Goal: Information Seeking & Learning: Check status

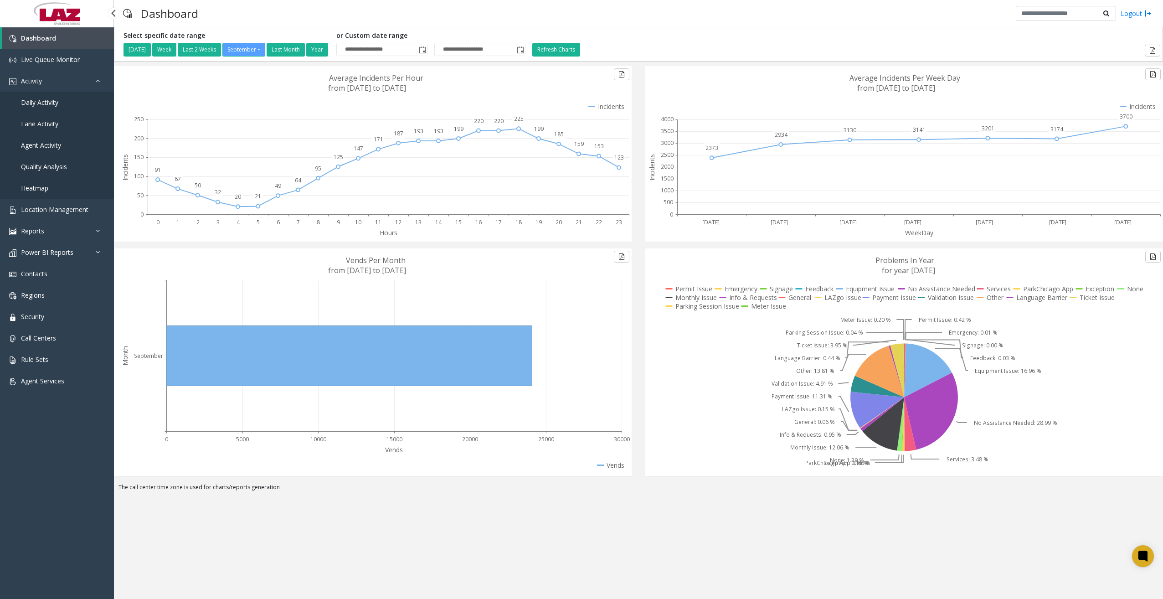
click at [51, 105] on span "Daily Activity" at bounding box center [39, 102] width 37 height 9
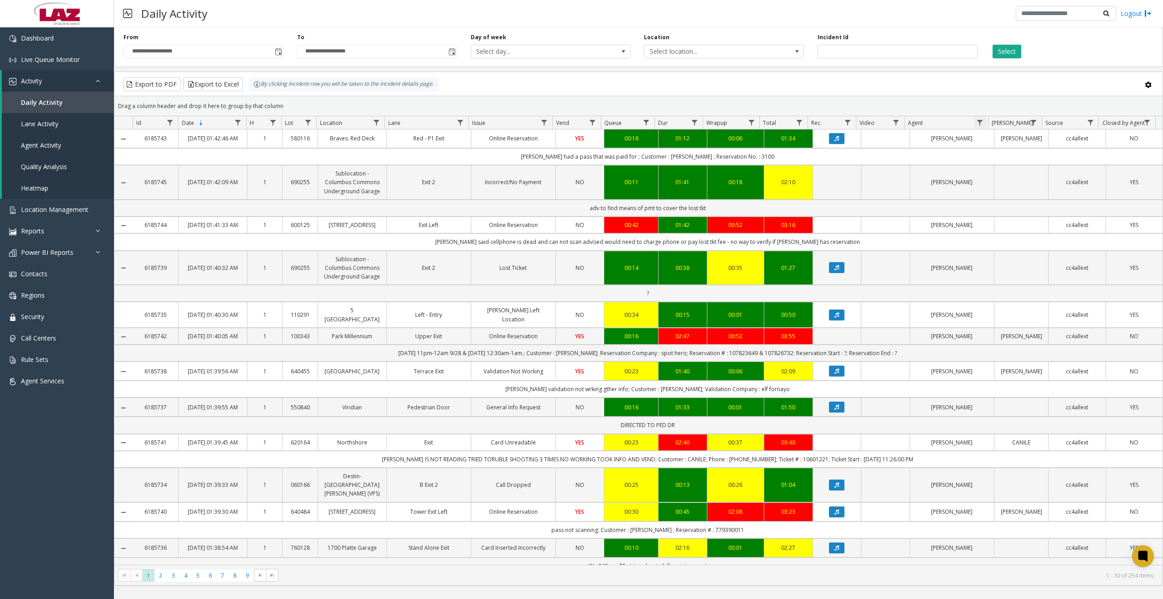
click at [978, 119] on span "Data table" at bounding box center [979, 122] width 7 height 7
click at [998, 157] on input "Agent Filter" at bounding box center [1018, 161] width 77 height 15
type input "*****"
click at [1032, 244] on button "Filter" at bounding box center [1038, 246] width 37 height 20
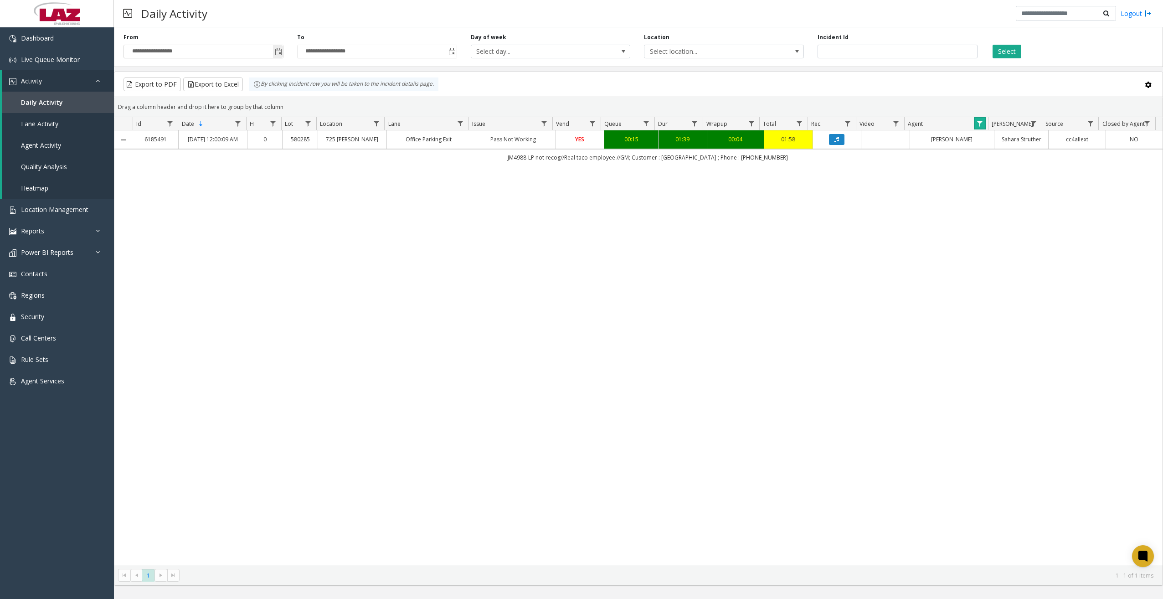
click at [278, 53] on span "Toggle popup" at bounding box center [278, 51] width 7 height 7
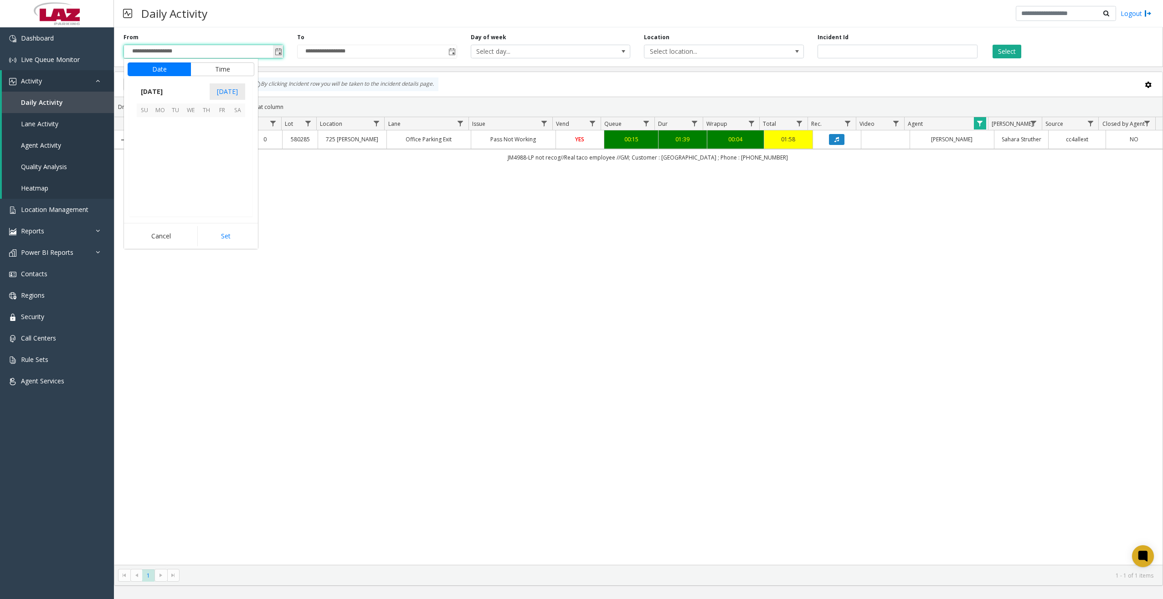
scroll to position [163522, 0]
click at [238, 170] on span "27" at bounding box center [237, 171] width 15 height 15
click at [148, 158] on span "12" at bounding box center [149, 158] width 7 height 9
click at [193, 156] on app-root "**********" at bounding box center [581, 299] width 1163 height 599
click at [239, 158] on span "AM" at bounding box center [240, 158] width 10 height 9
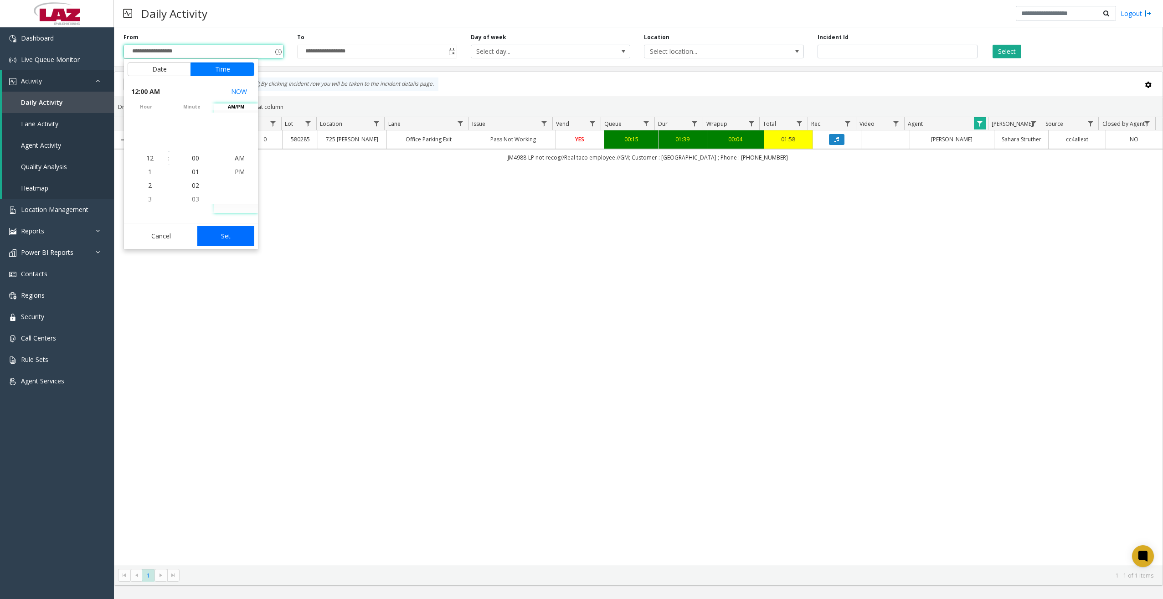
click at [236, 231] on button "Set" at bounding box center [225, 236] width 57 height 20
type input "**********"
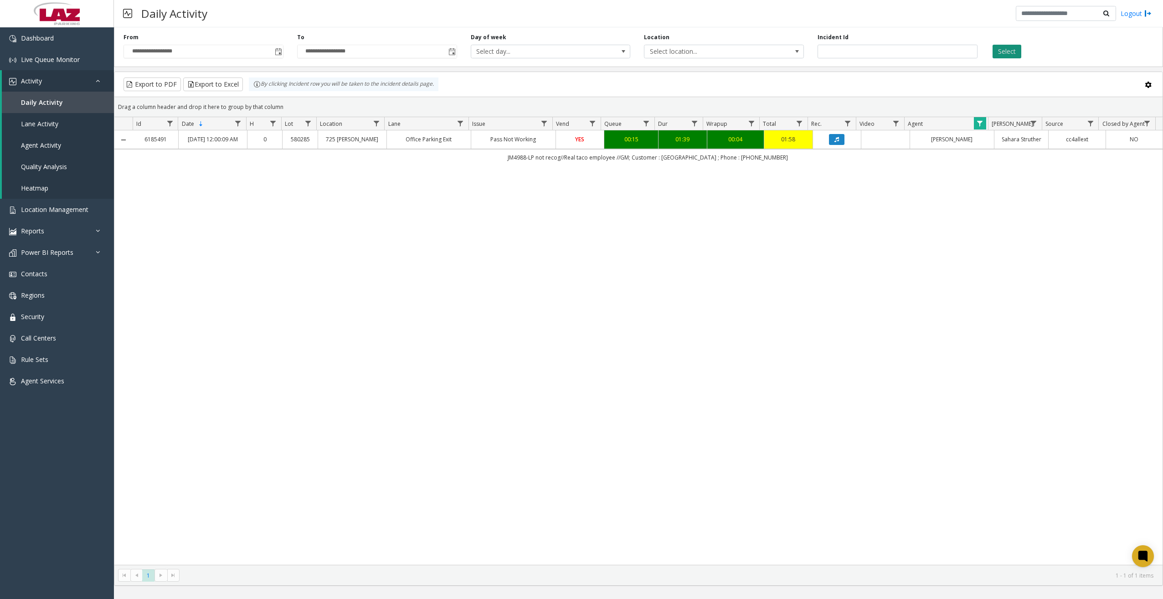
click at [1007, 49] on button "Select" at bounding box center [1006, 52] width 29 height 14
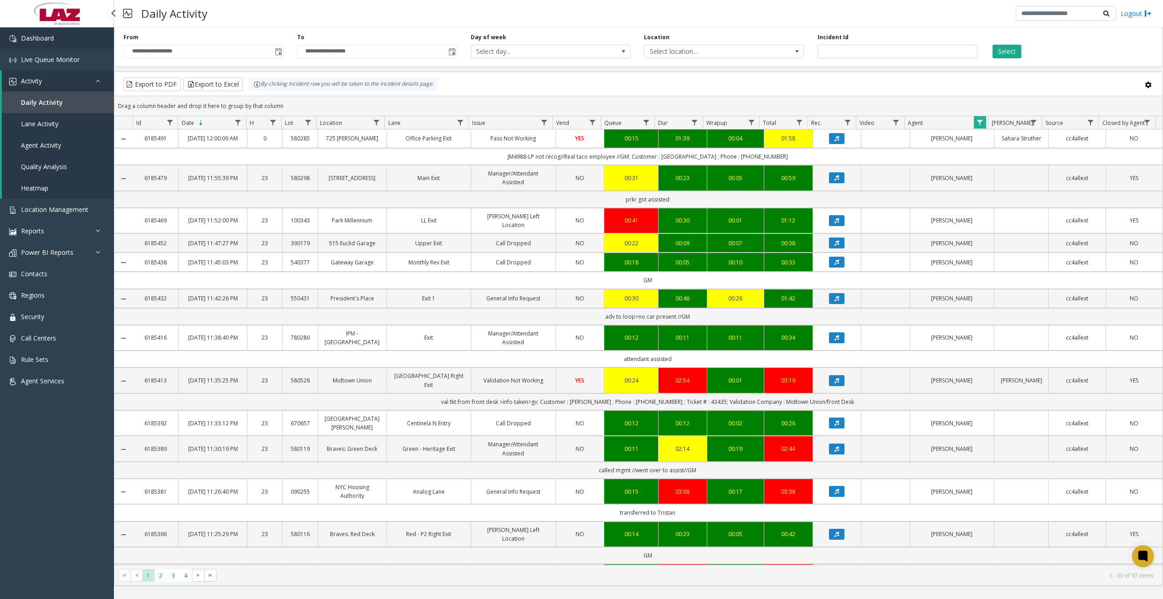
click at [71, 42] on link "Dashboard" at bounding box center [57, 37] width 114 height 21
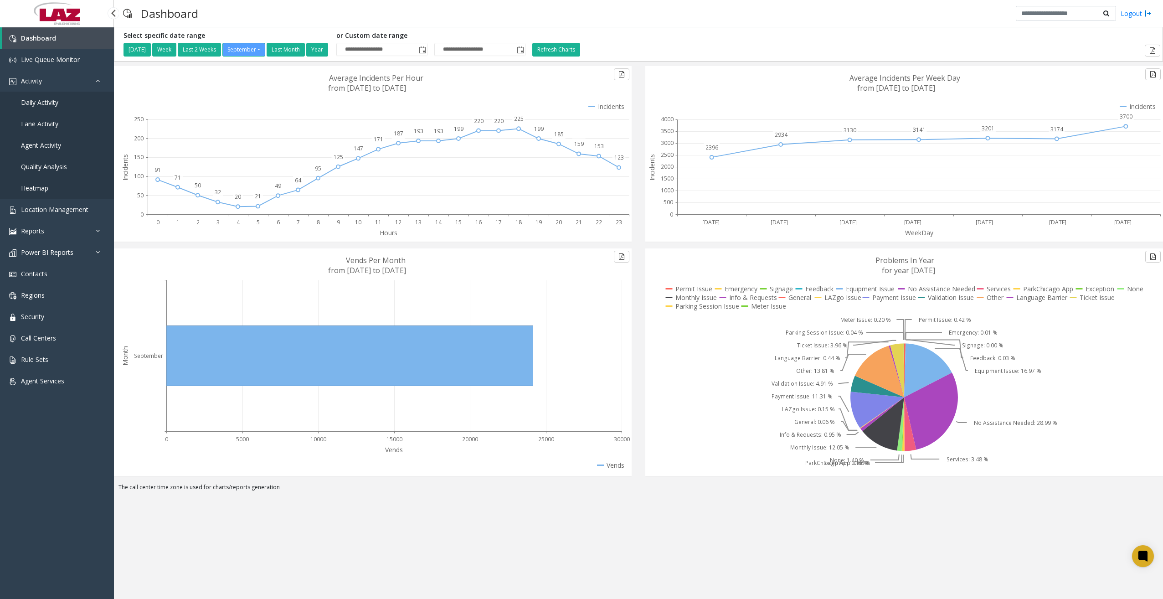
click at [46, 105] on span "Daily Activity" at bounding box center [39, 102] width 37 height 9
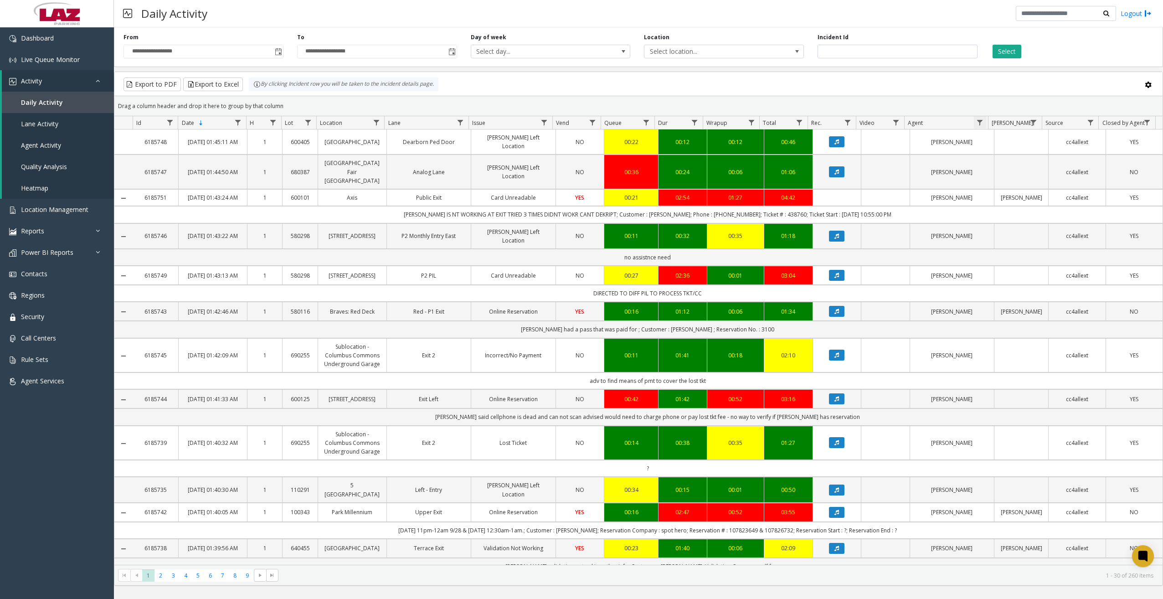
click at [983, 124] on span "Data table" at bounding box center [979, 122] width 7 height 7
click at [991, 159] on input "Agent Filter" at bounding box center [1018, 161] width 77 height 15
type input "******"
click at [1034, 248] on button "Filter" at bounding box center [1038, 246] width 37 height 20
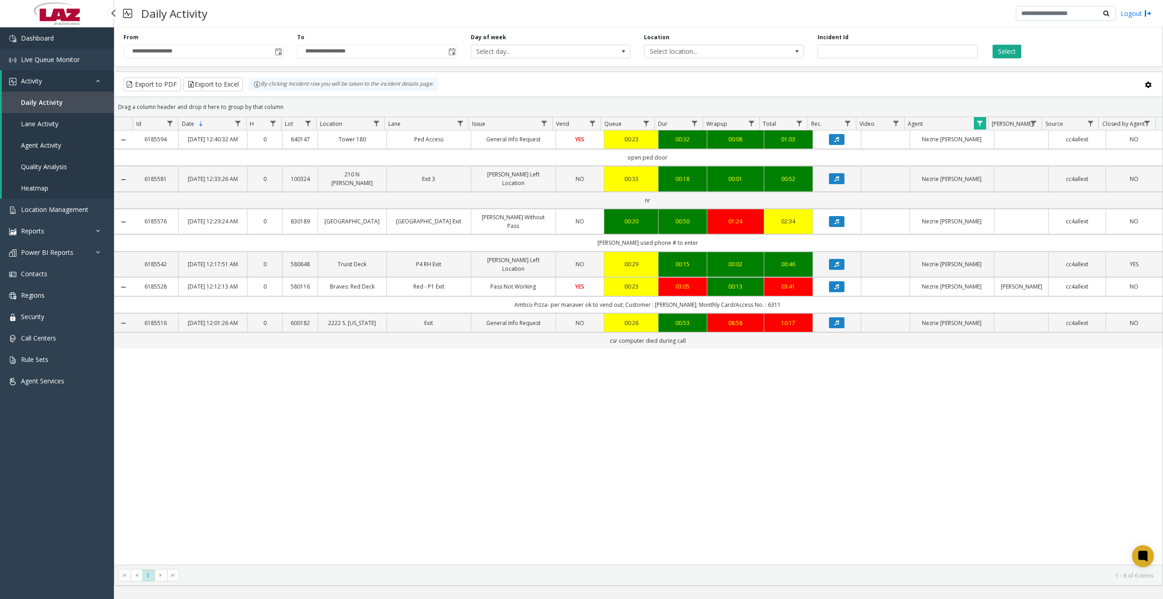
click at [74, 39] on link "Dashboard" at bounding box center [57, 37] width 114 height 21
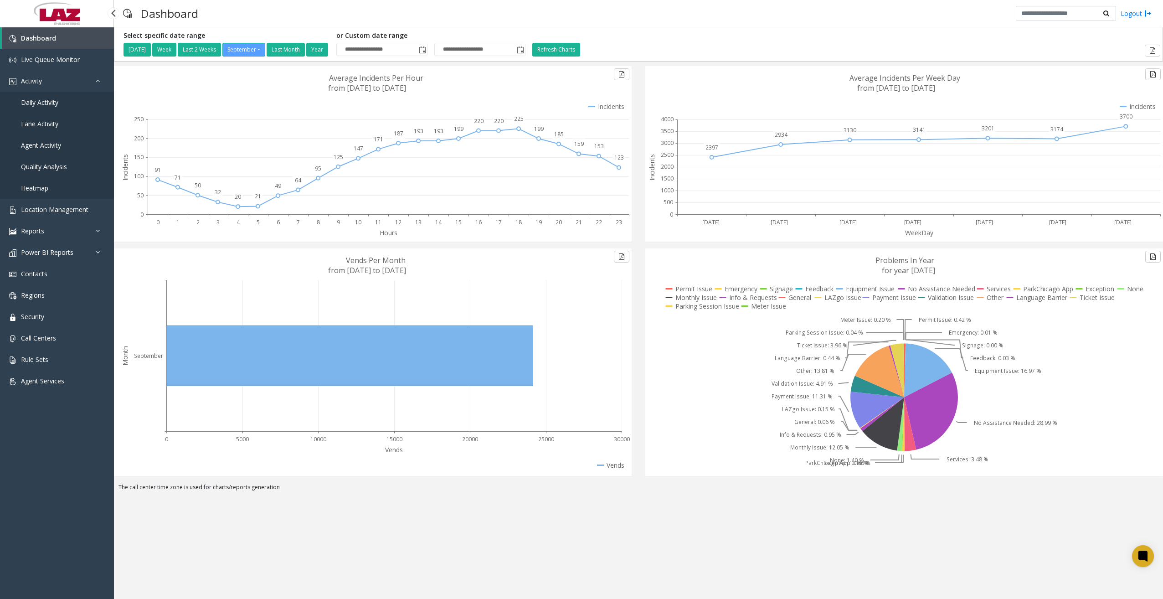
click at [60, 105] on link "Daily Activity" at bounding box center [57, 102] width 114 height 21
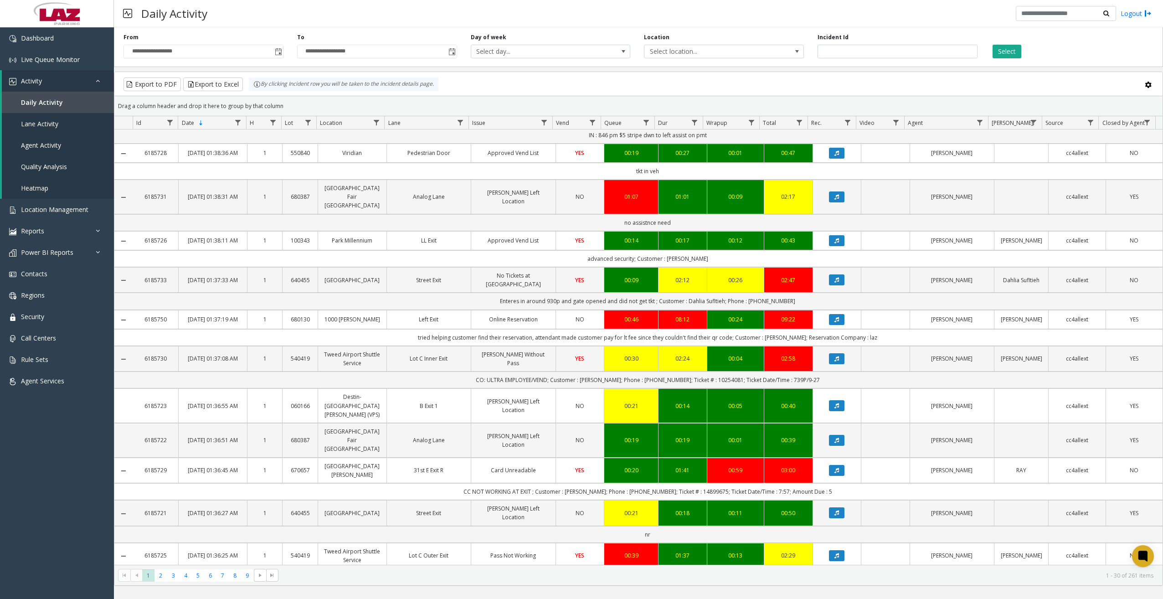
scroll to position [742, 0]
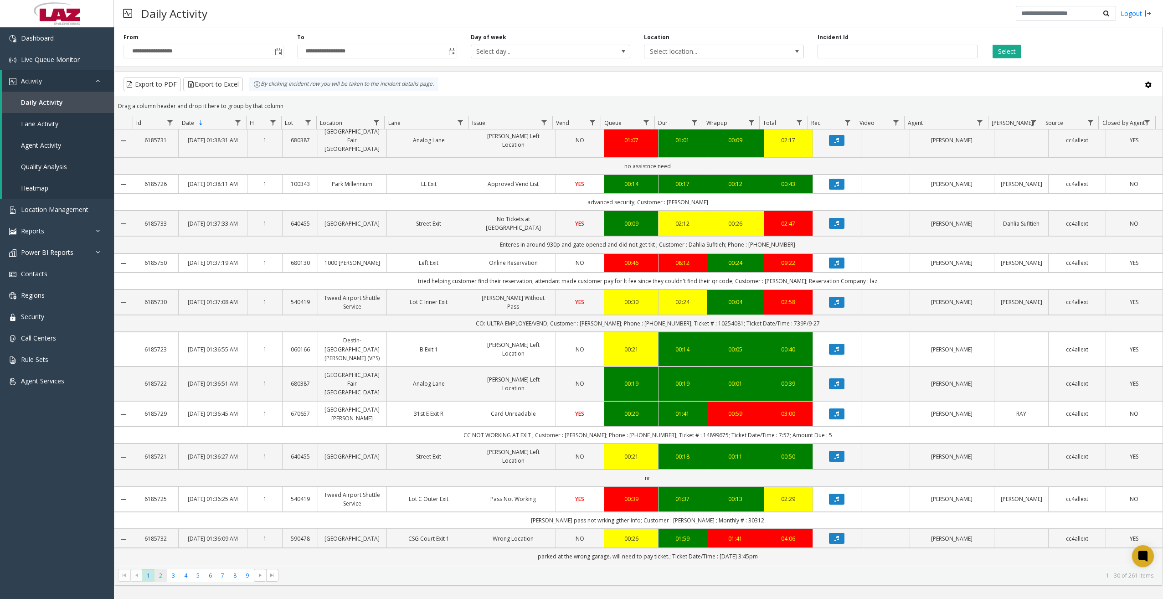
click at [160, 578] on span "2" at bounding box center [160, 575] width 12 height 12
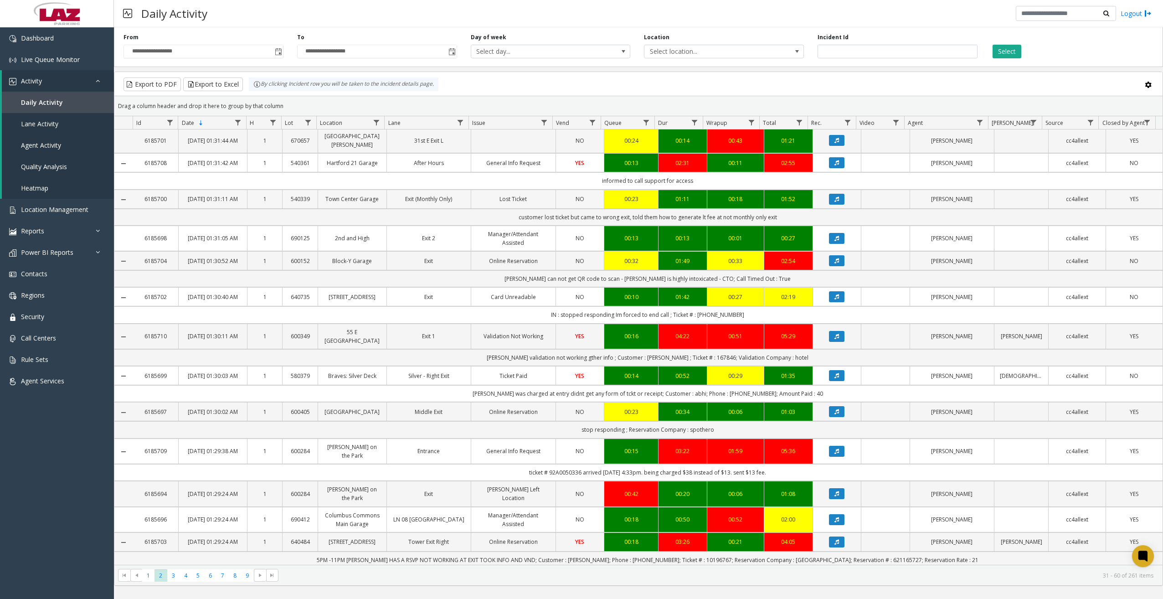
scroll to position [708, 0]
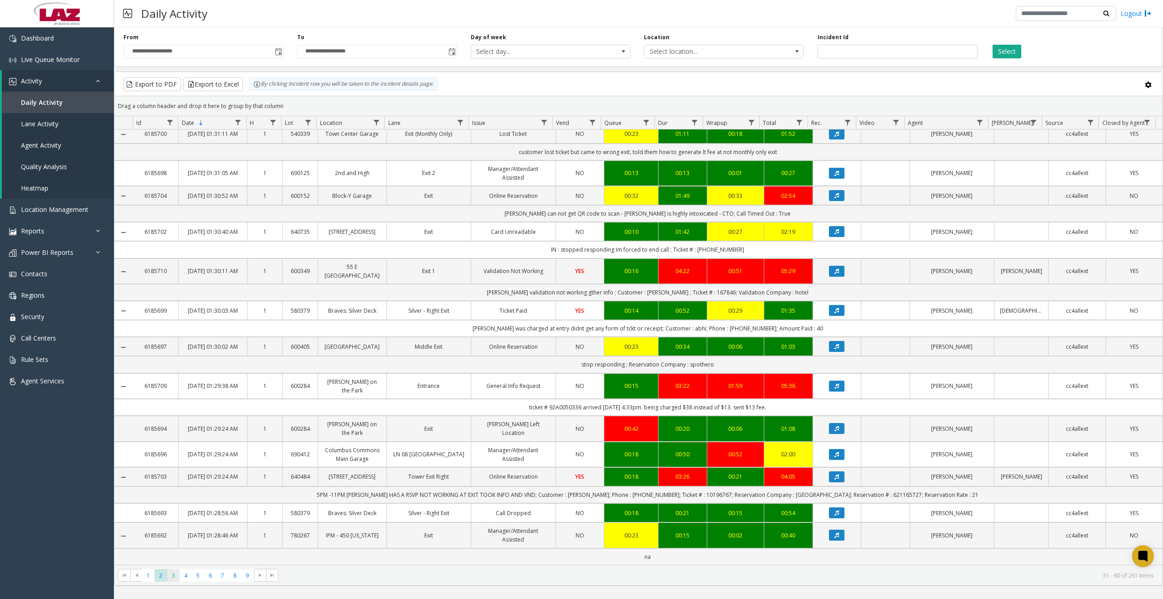
click at [176, 577] on span "3" at bounding box center [173, 575] width 12 height 12
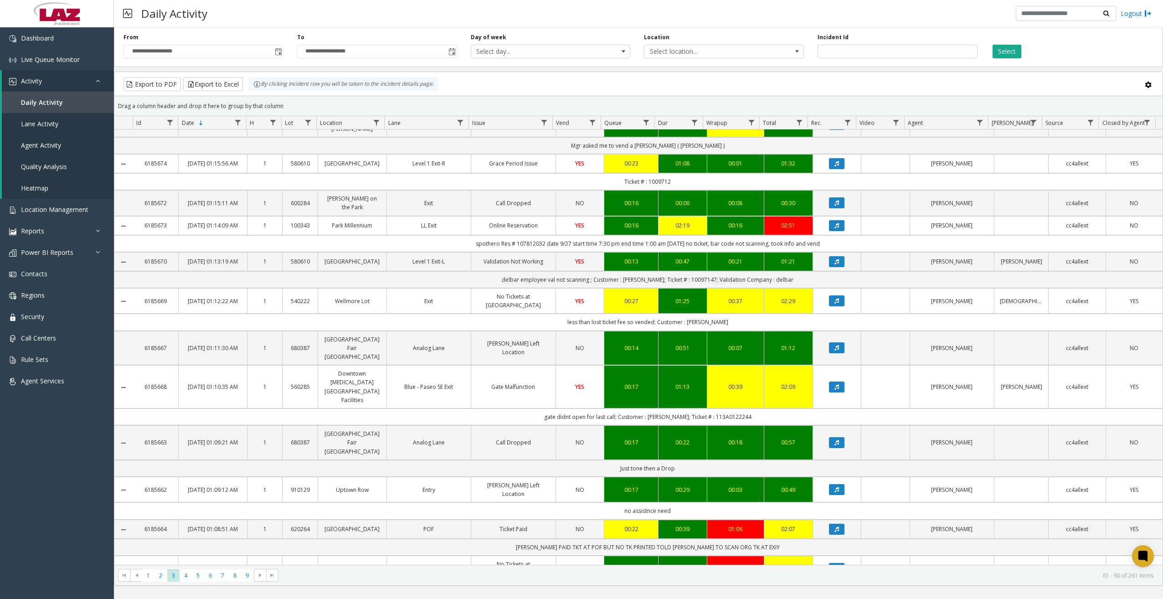
scroll to position [759, 0]
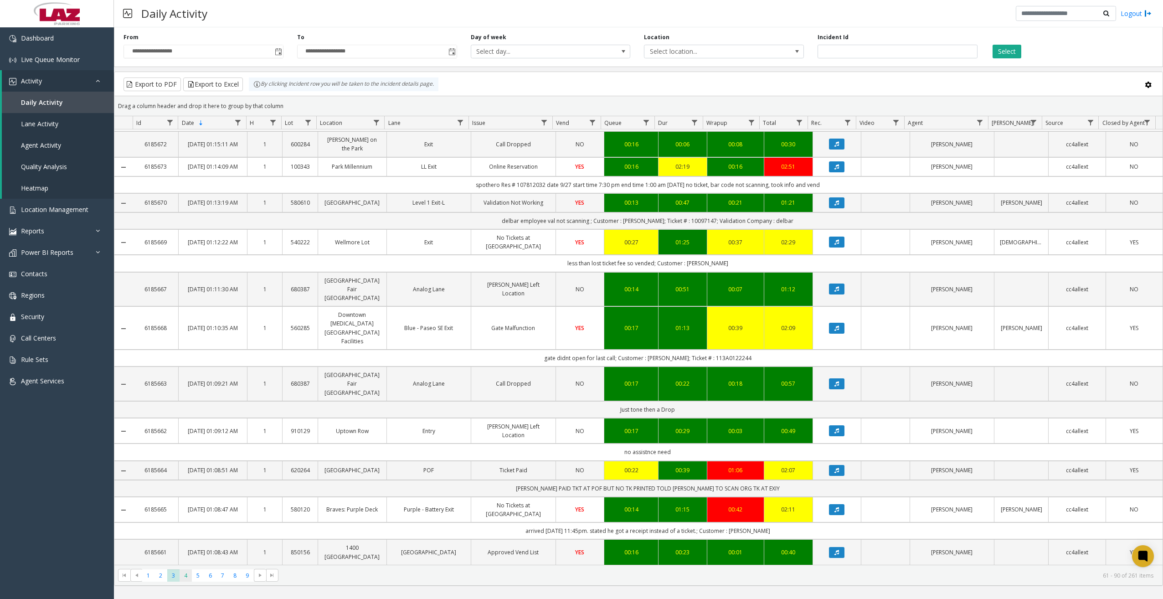
click at [189, 577] on span "4" at bounding box center [186, 575] width 12 height 12
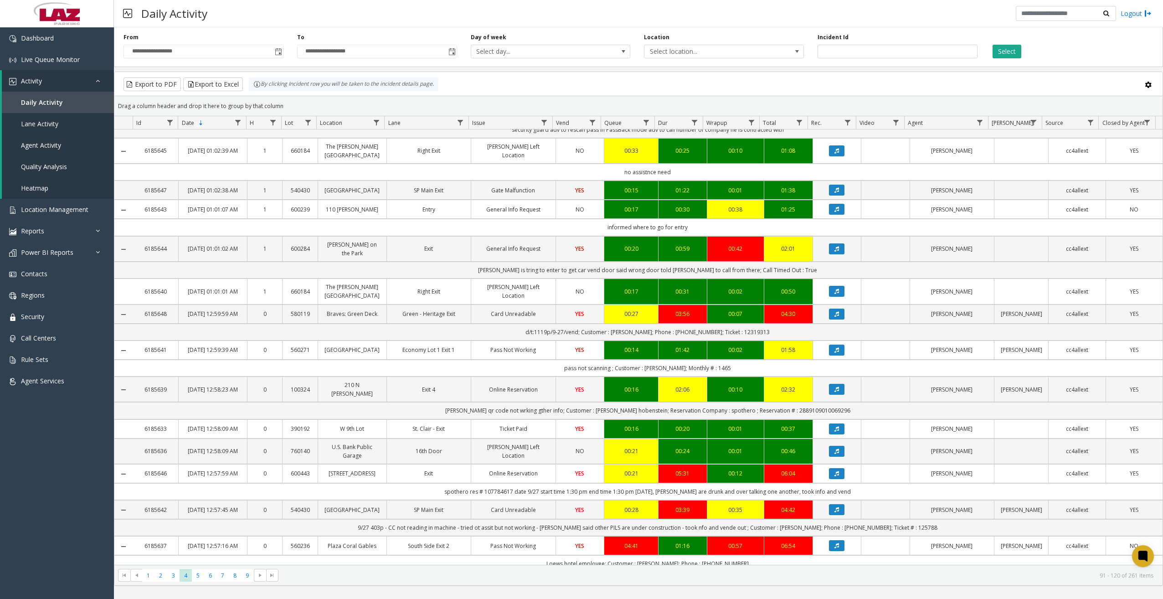
scroll to position [750, 0]
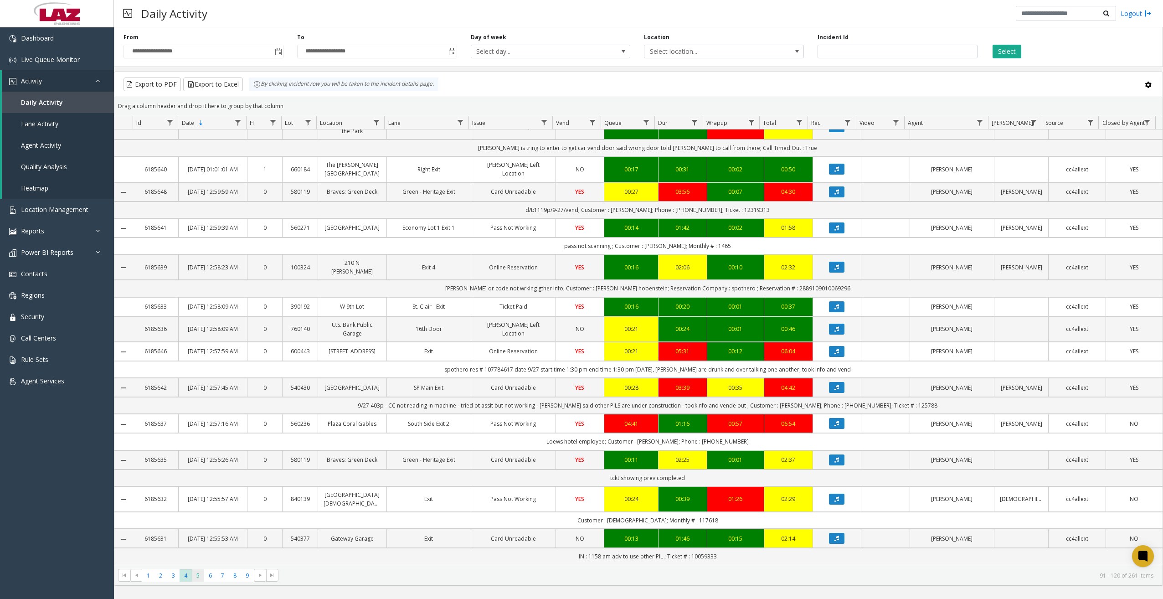
click at [200, 576] on span "5" at bounding box center [198, 575] width 12 height 12
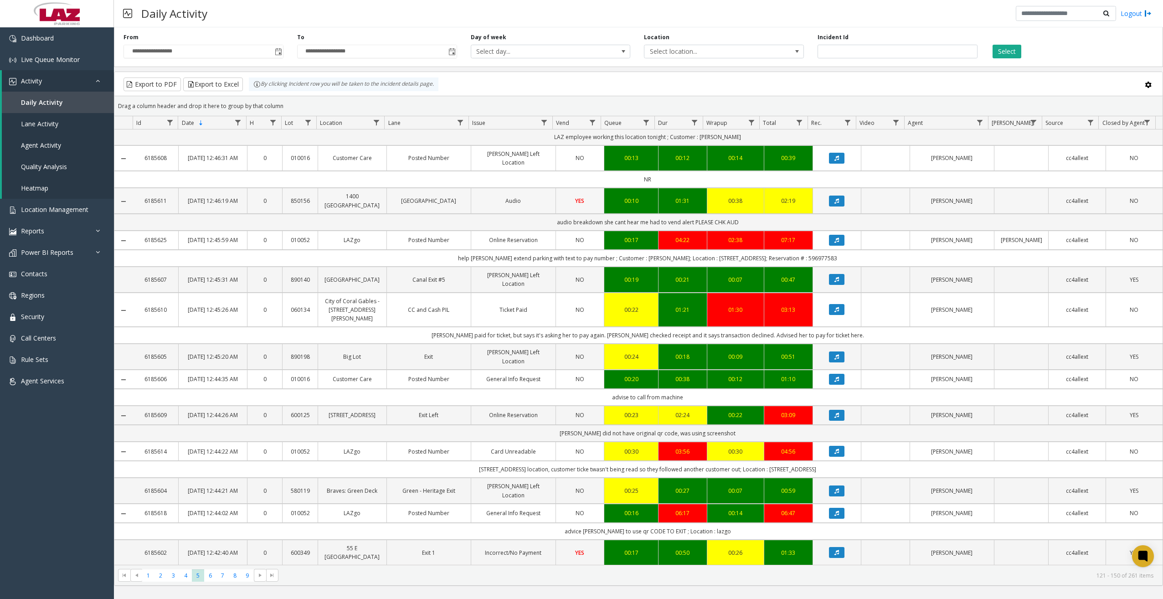
scroll to position [725, 0]
click at [209, 578] on span "6" at bounding box center [210, 575] width 12 height 12
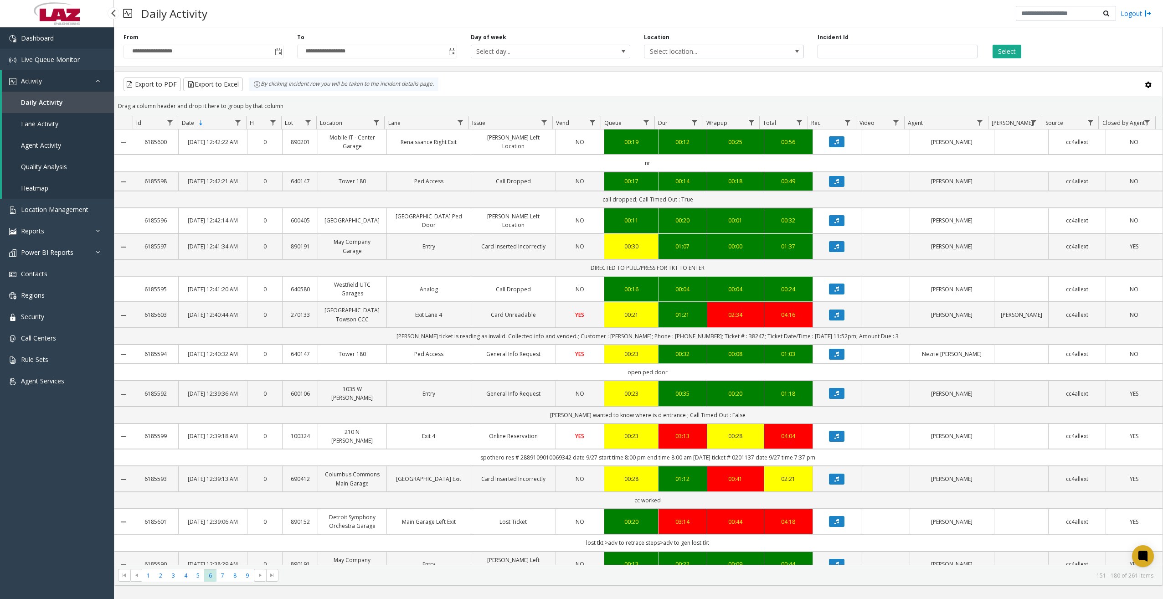
click at [57, 34] on link "Dashboard" at bounding box center [57, 37] width 114 height 21
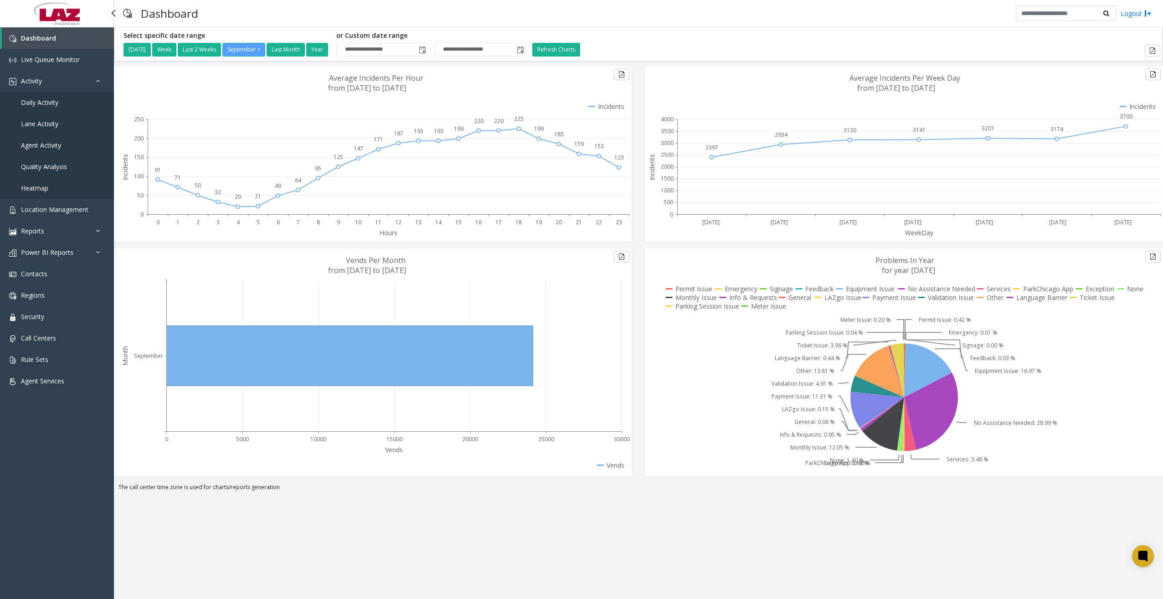
click at [31, 100] on span "Daily Activity" at bounding box center [39, 102] width 37 height 9
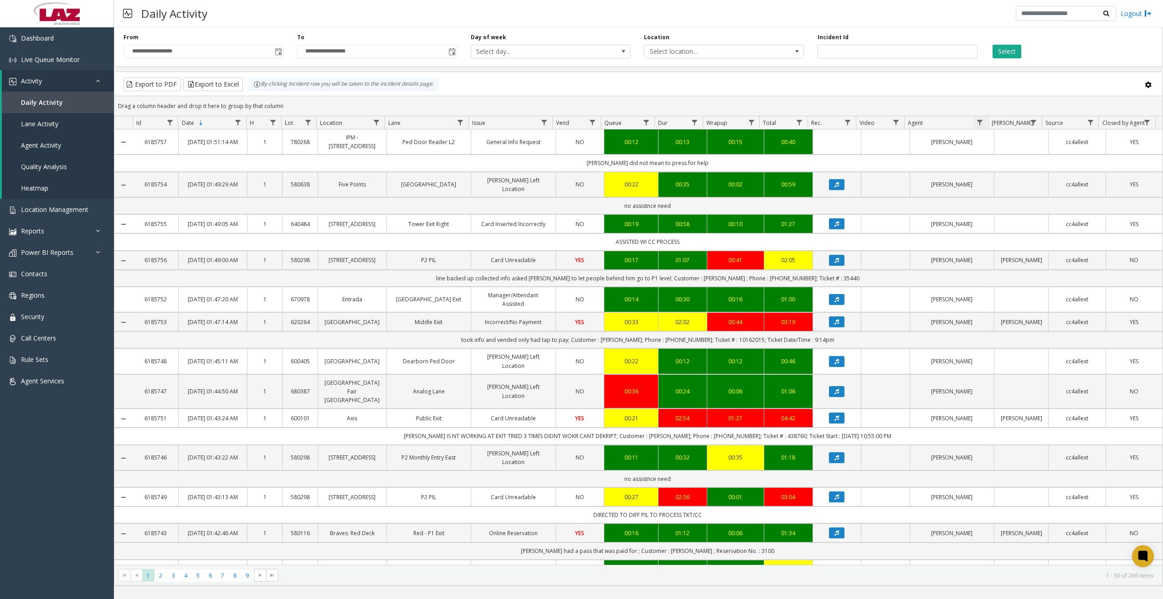
click at [978, 120] on span "Data table" at bounding box center [979, 122] width 7 height 7
click at [1004, 160] on input "Agent Filter" at bounding box center [1018, 161] width 77 height 15
type input "******"
click at [1039, 246] on button "Filter" at bounding box center [1038, 246] width 37 height 20
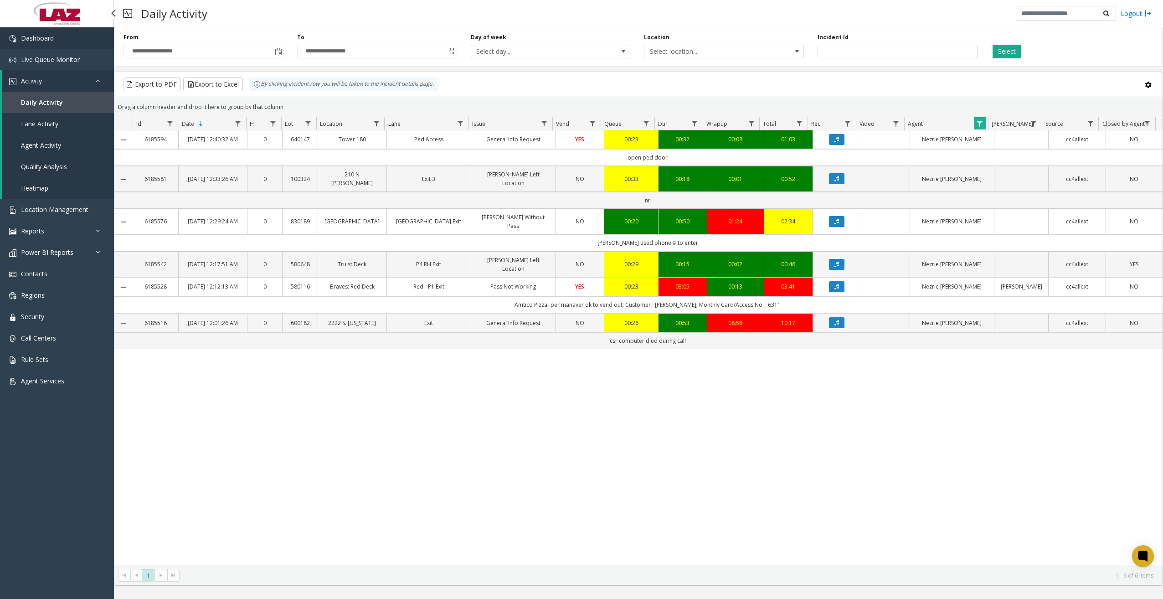
click at [74, 37] on link "Dashboard" at bounding box center [57, 37] width 114 height 21
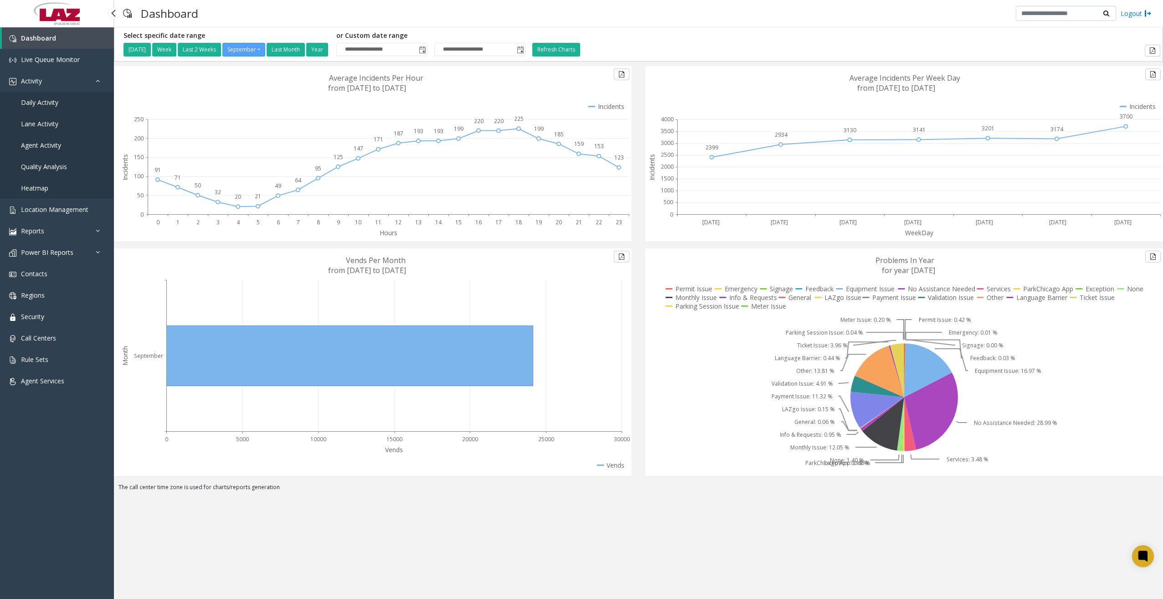
click at [53, 102] on span "Daily Activity" at bounding box center [39, 102] width 37 height 9
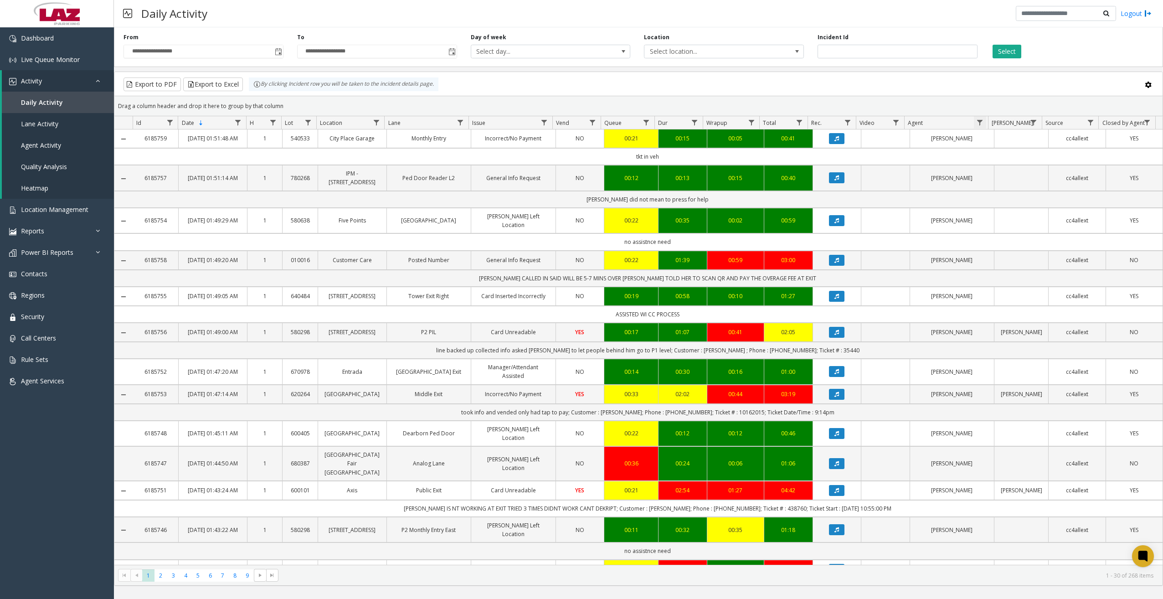
click at [980, 123] on span "Data table" at bounding box center [979, 122] width 7 height 7
click at [992, 158] on input "Agent Filter" at bounding box center [1018, 161] width 77 height 15
type input "*****"
click at [1036, 244] on button "Filter" at bounding box center [1038, 246] width 37 height 20
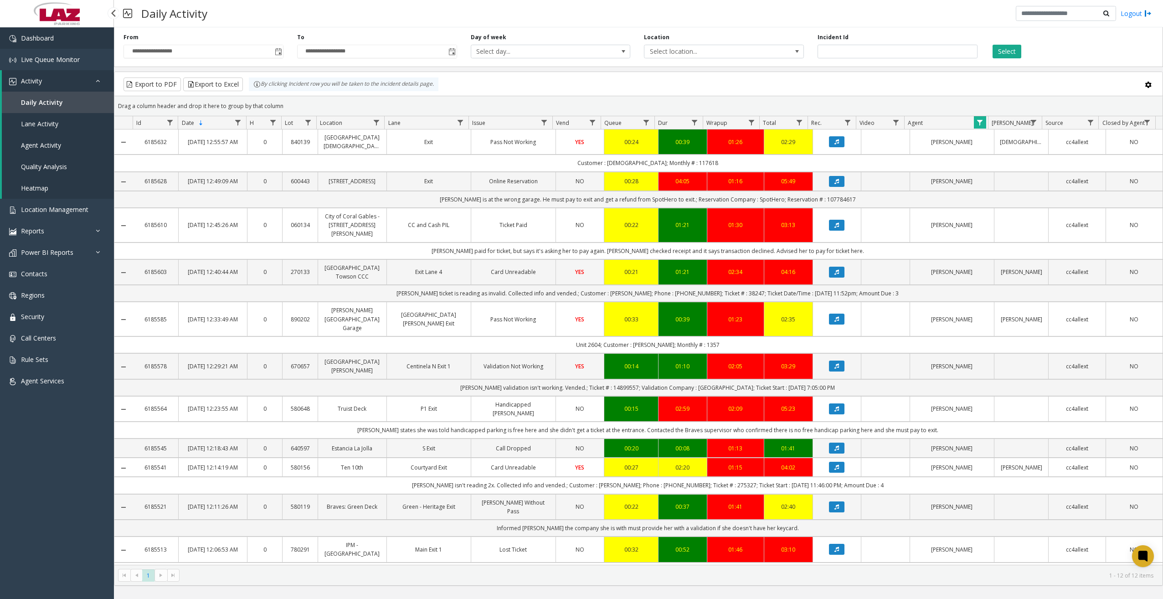
click at [91, 33] on link "Dashboard" at bounding box center [57, 37] width 114 height 21
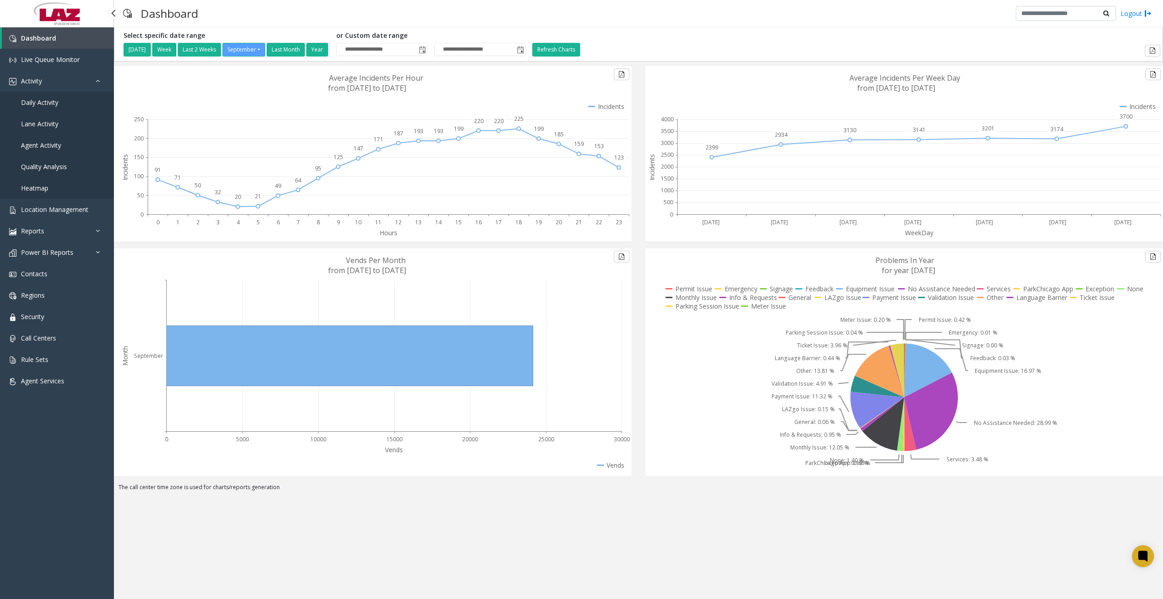
click at [47, 103] on span "Daily Activity" at bounding box center [39, 102] width 37 height 9
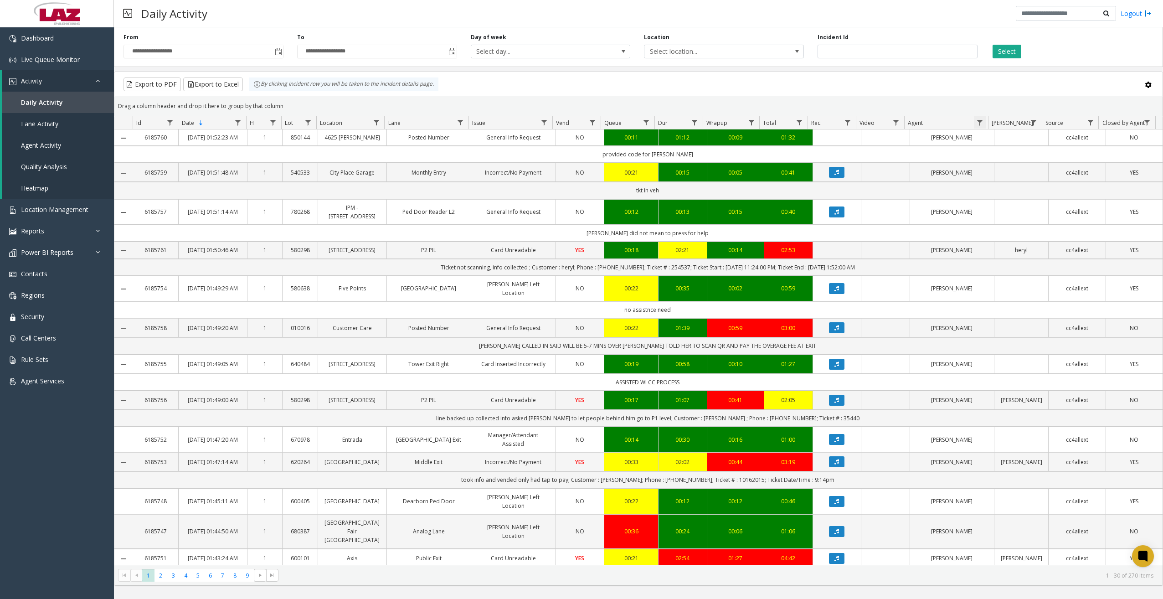
click at [978, 122] on span "Data table" at bounding box center [979, 122] width 7 height 7
click at [993, 158] on input "Agent Filter" at bounding box center [1018, 161] width 77 height 15
type input "***"
click at [1053, 251] on button "Filter" at bounding box center [1038, 246] width 37 height 20
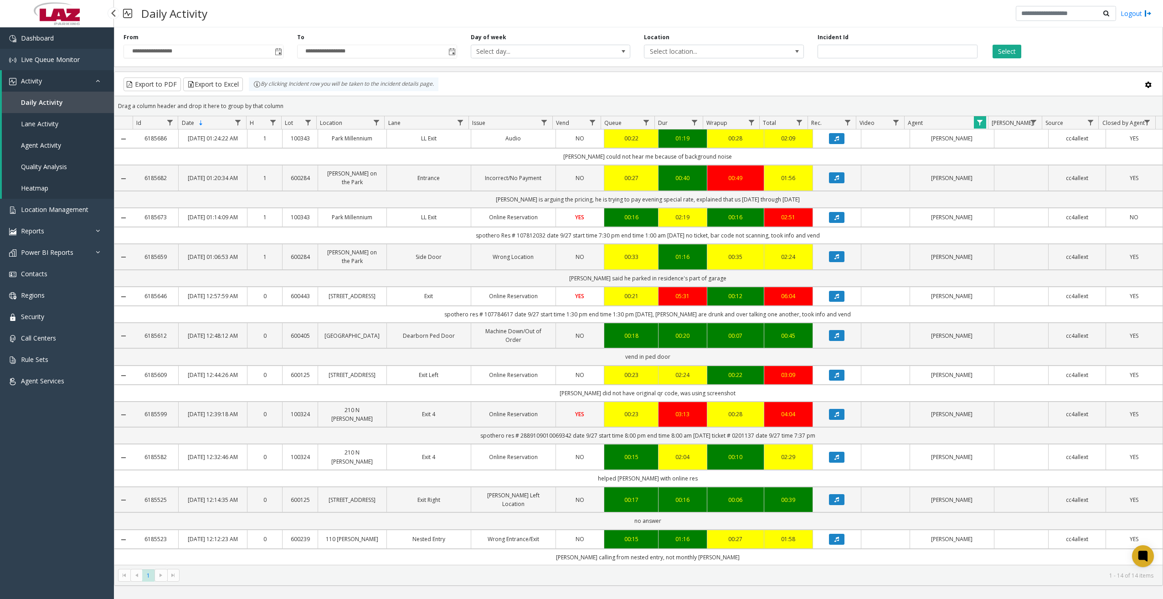
click at [69, 41] on link "Dashboard" at bounding box center [57, 37] width 114 height 21
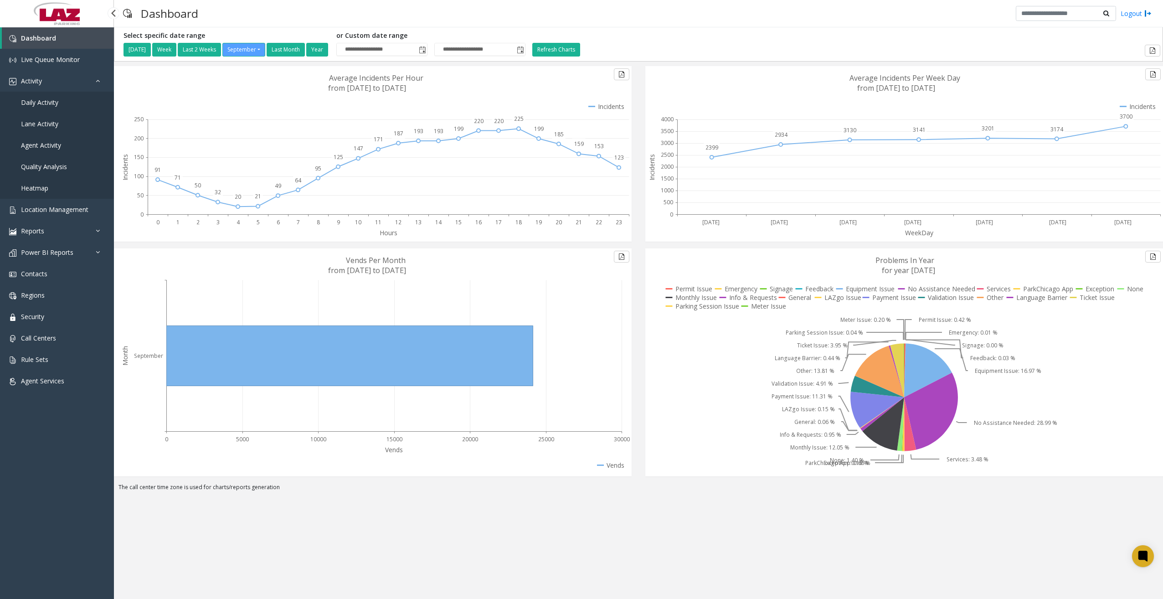
click at [51, 101] on span "Daily Activity" at bounding box center [39, 102] width 37 height 9
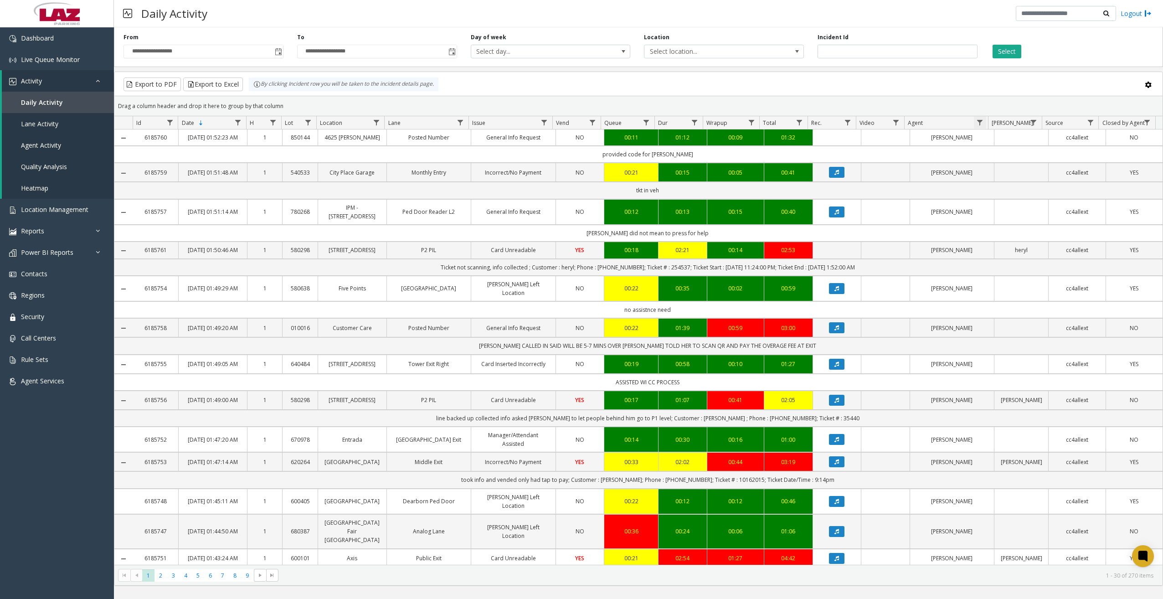
click at [982, 121] on span "Data table" at bounding box center [979, 122] width 7 height 7
click at [1004, 162] on input "Agent Filter" at bounding box center [1018, 161] width 77 height 15
type input "******"
click at [1032, 239] on button "Filter" at bounding box center [1038, 246] width 37 height 20
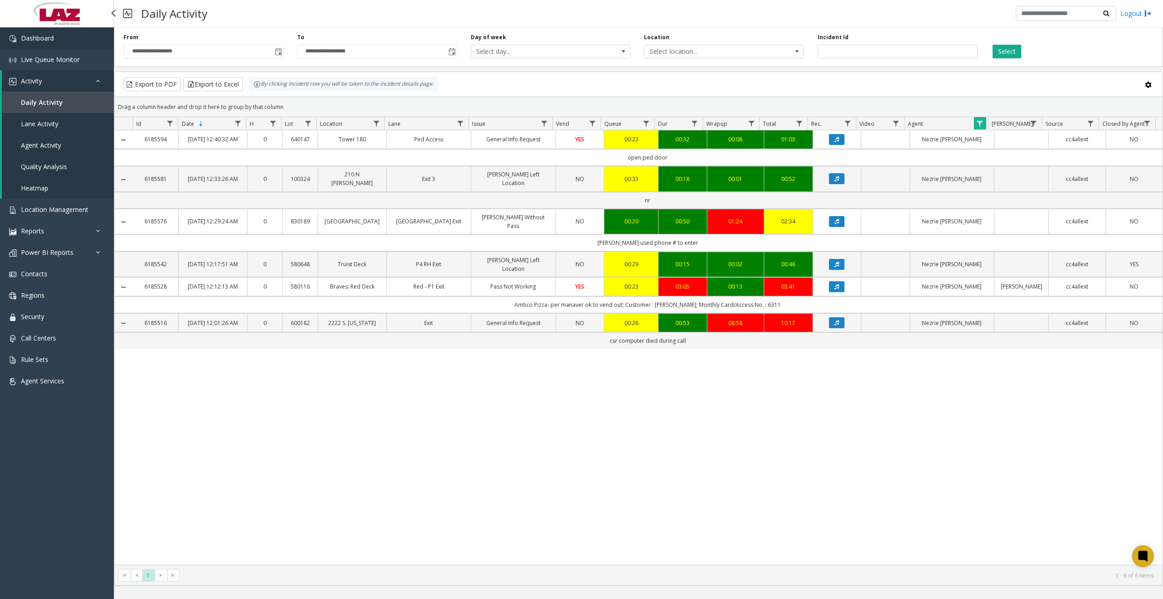
click at [47, 40] on span "Dashboard" at bounding box center [37, 38] width 33 height 9
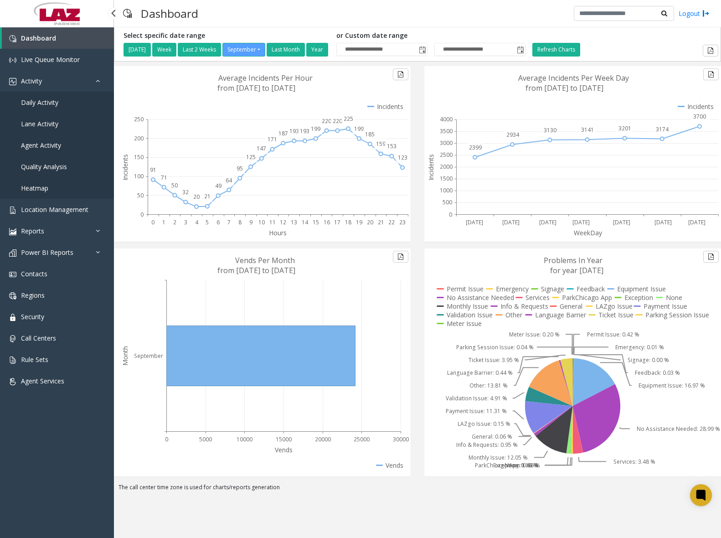
click at [52, 99] on span "Daily Activity" at bounding box center [39, 102] width 37 height 9
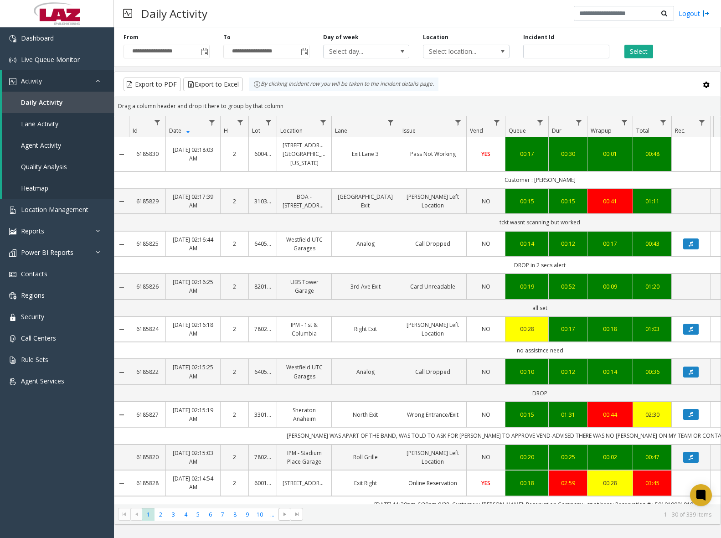
click at [721, 52] on html "**********" at bounding box center [360, 269] width 721 height 538
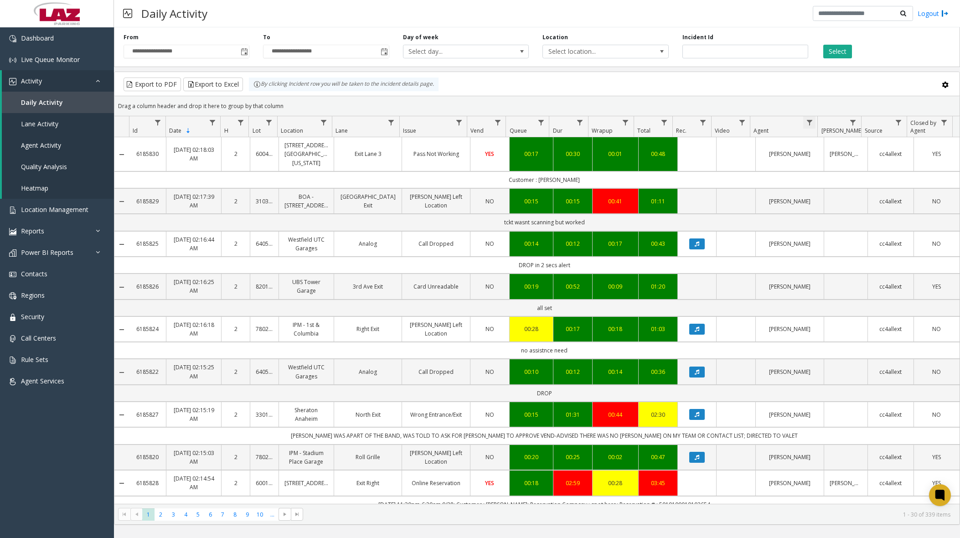
click at [807, 122] on span "Data table" at bounding box center [809, 122] width 7 height 7
click at [833, 170] on div "Contains And Contains Clear Filter" at bounding box center [848, 194] width 90 height 131
click at [833, 161] on input "Agent Filter" at bounding box center [848, 161] width 77 height 15
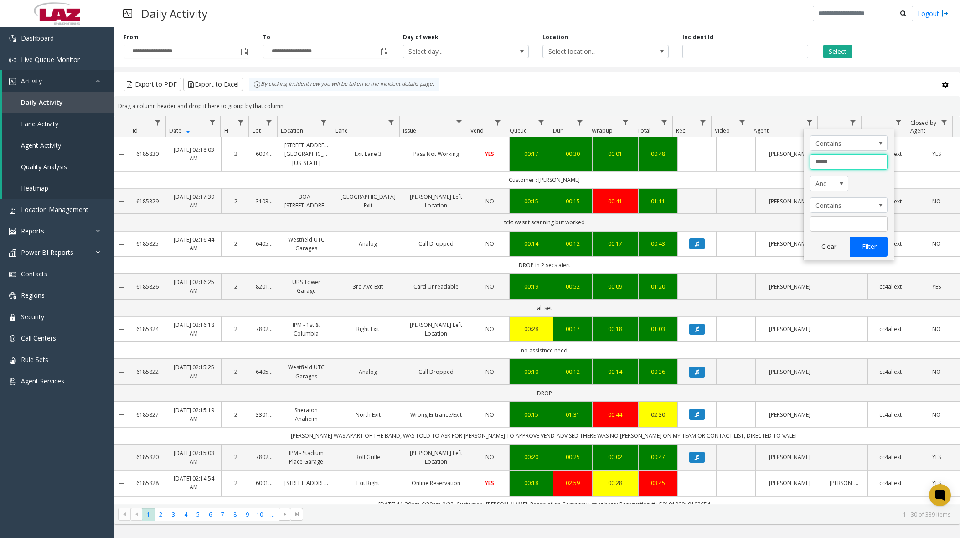
type input "*****"
click at [867, 246] on button "Filter" at bounding box center [868, 246] width 37 height 20
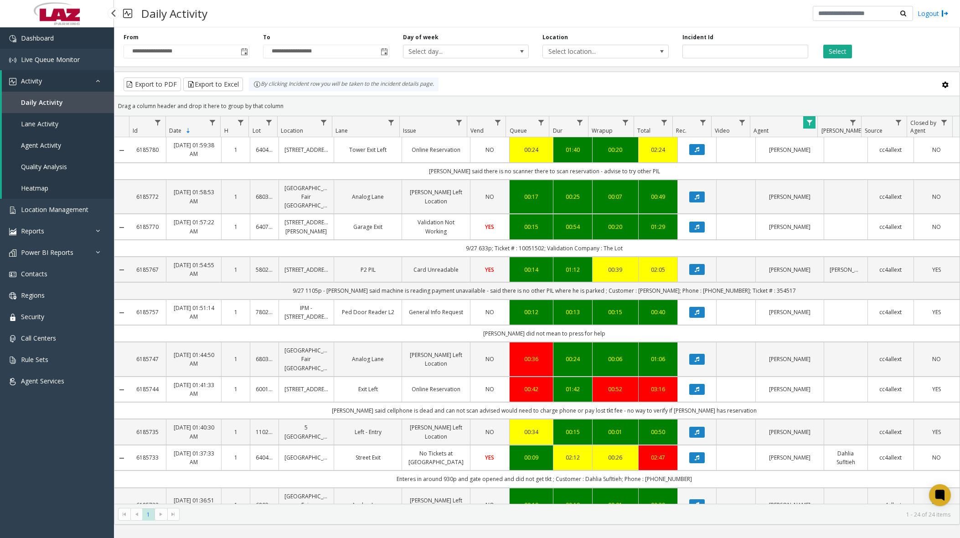
click at [63, 39] on link "Dashboard" at bounding box center [57, 37] width 114 height 21
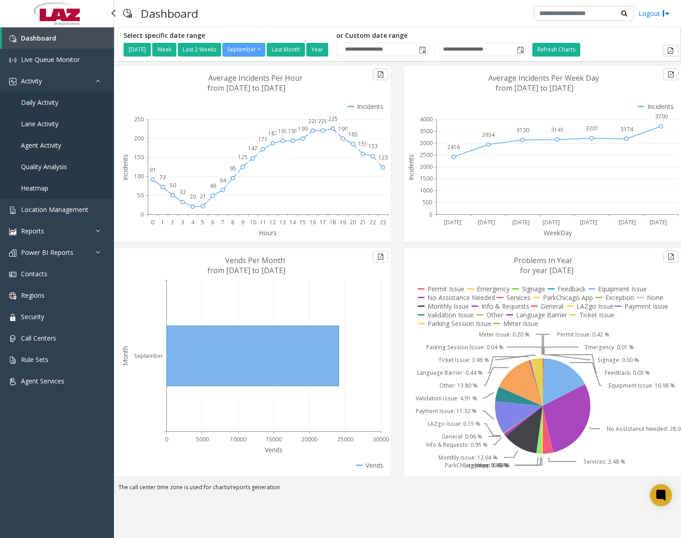
click at [52, 100] on span "Daily Activity" at bounding box center [39, 102] width 37 height 9
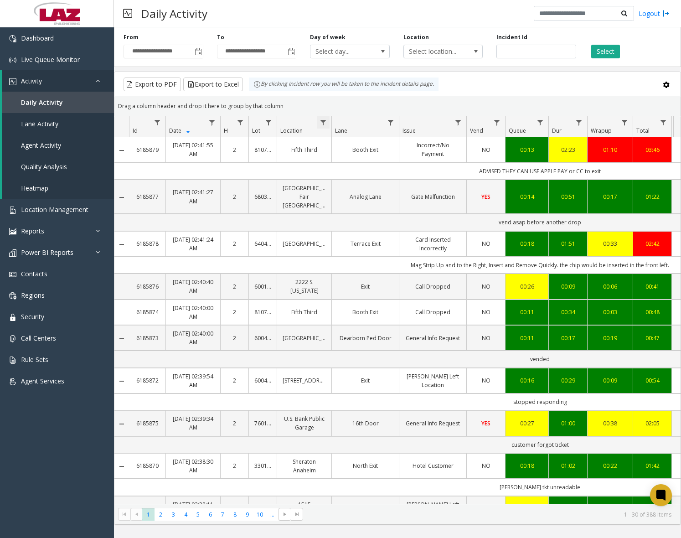
click at [325, 122] on span "Data table" at bounding box center [322, 122] width 7 height 7
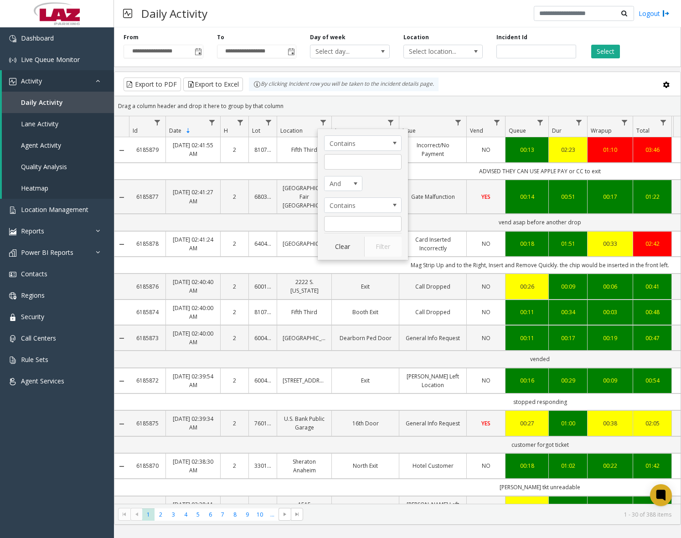
click at [349, 175] on div "Contains And Contains Clear Filter" at bounding box center [363, 194] width 90 height 131
click at [348, 161] on input "Location Filter" at bounding box center [362, 161] width 77 height 15
type input "******"
click at [384, 243] on button "Filter" at bounding box center [382, 246] width 37 height 20
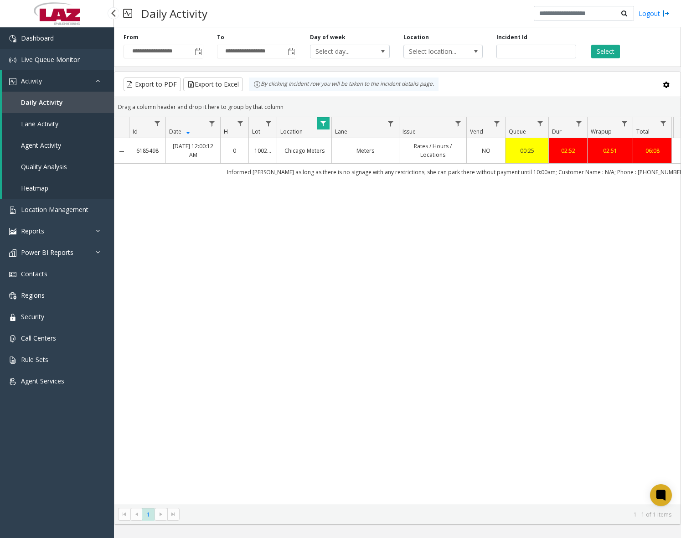
click at [69, 45] on link "Dashboard" at bounding box center [57, 37] width 114 height 21
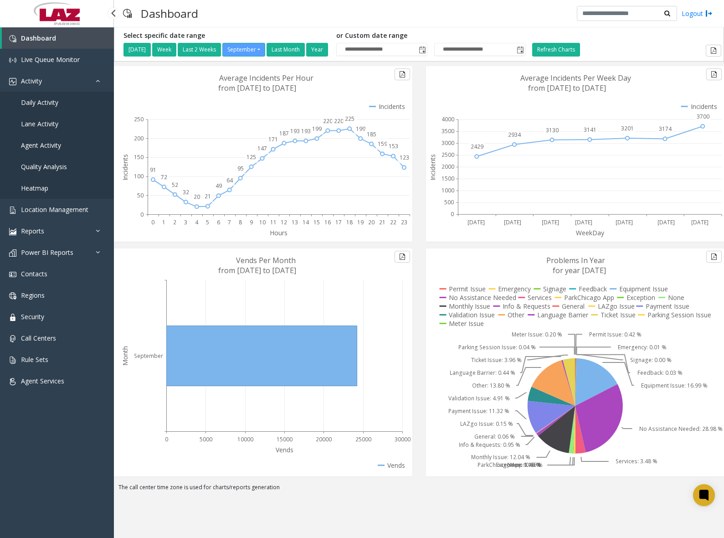
click at [57, 105] on span "Daily Activity" at bounding box center [39, 102] width 37 height 9
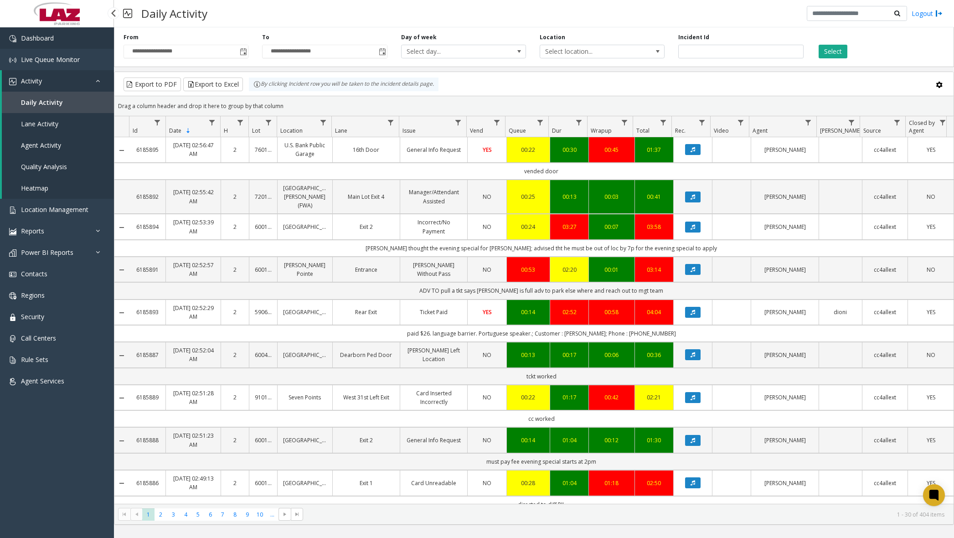
click at [92, 35] on link "Dashboard" at bounding box center [57, 37] width 114 height 21
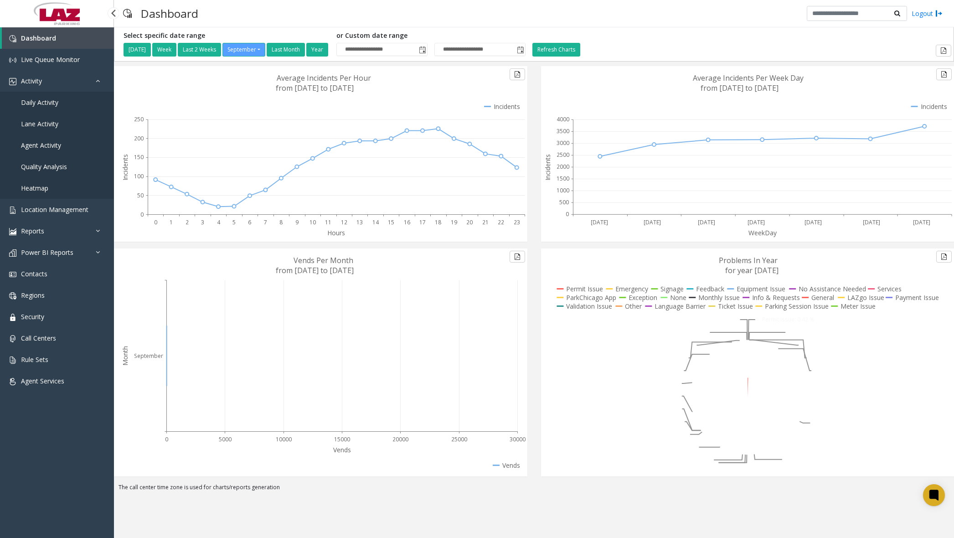
click at [52, 103] on span "Daily Activity" at bounding box center [39, 102] width 37 height 9
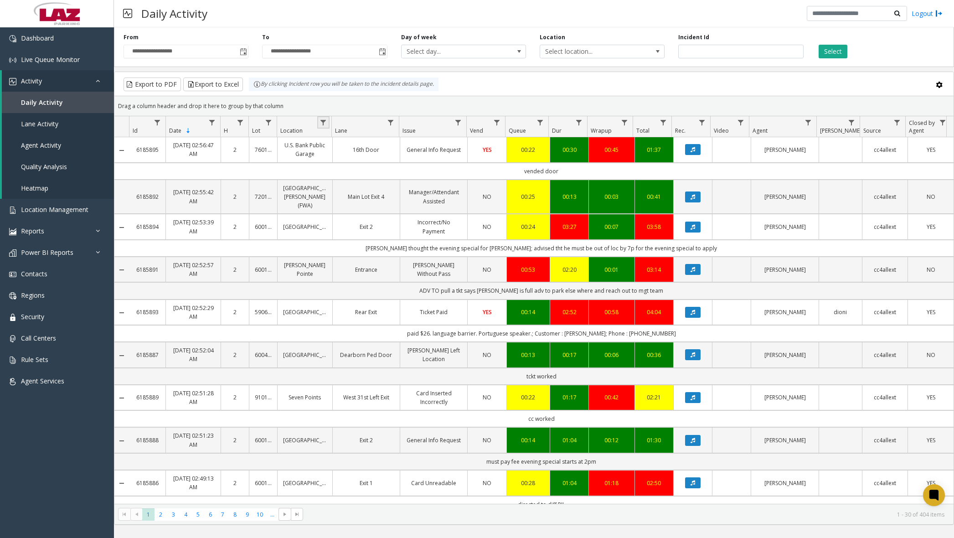
click at [327, 122] on link "Data table" at bounding box center [323, 122] width 12 height 12
click at [352, 154] on input "Location Filter" at bounding box center [362, 161] width 77 height 15
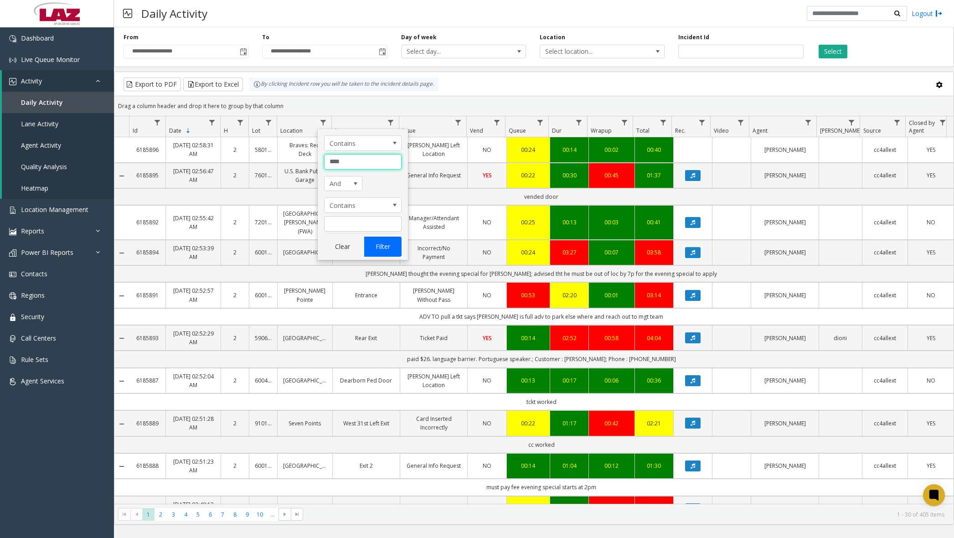
type input "***"
click at [386, 243] on button "Filter" at bounding box center [382, 246] width 37 height 20
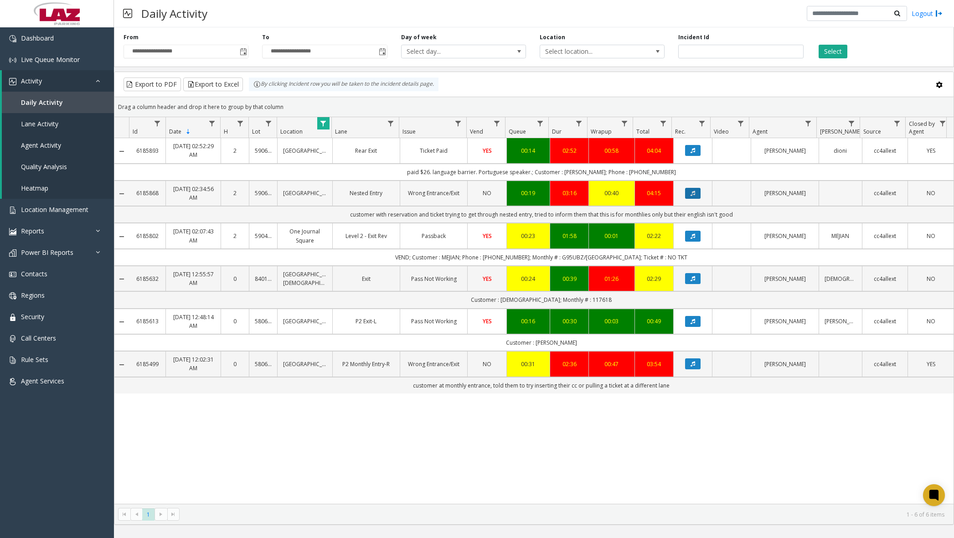
click at [690, 195] on icon "Data table" at bounding box center [692, 192] width 5 height 5
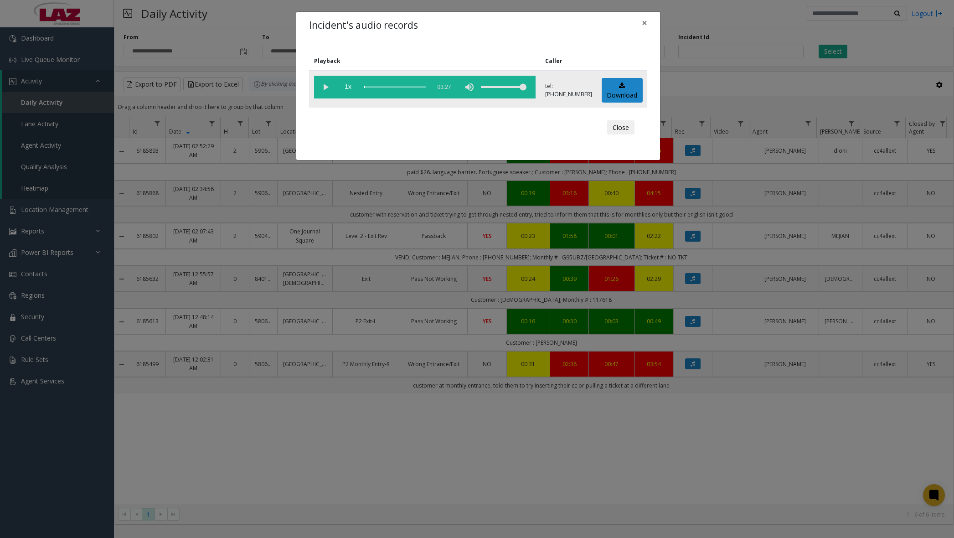
click at [327, 86] on vg-play-pause at bounding box center [325, 87] width 23 height 23
click at [318, 87] on vg-play-pause at bounding box center [325, 87] width 23 height 23
click at [325, 86] on vg-play-pause at bounding box center [325, 87] width 23 height 23
click at [376, 87] on div "scrub bar" at bounding box center [395, 87] width 62 height 23
click at [382, 87] on div "scrub bar" at bounding box center [395, 87] width 62 height 23
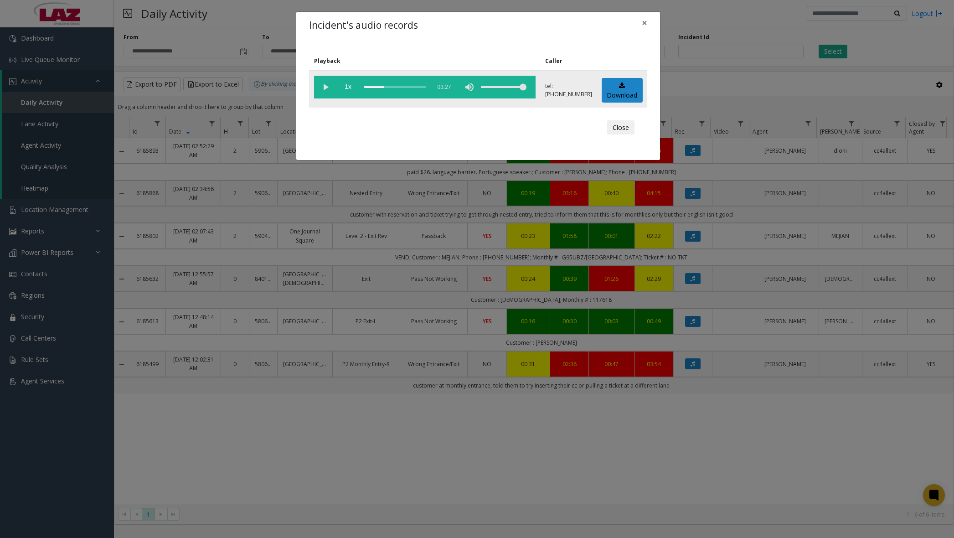
click at [394, 86] on div "scrub bar" at bounding box center [395, 87] width 62 height 23
click at [424, 87] on div "scrub bar" at bounding box center [395, 87] width 62 height 23
click at [645, 29] on span "×" at bounding box center [644, 22] width 5 height 13
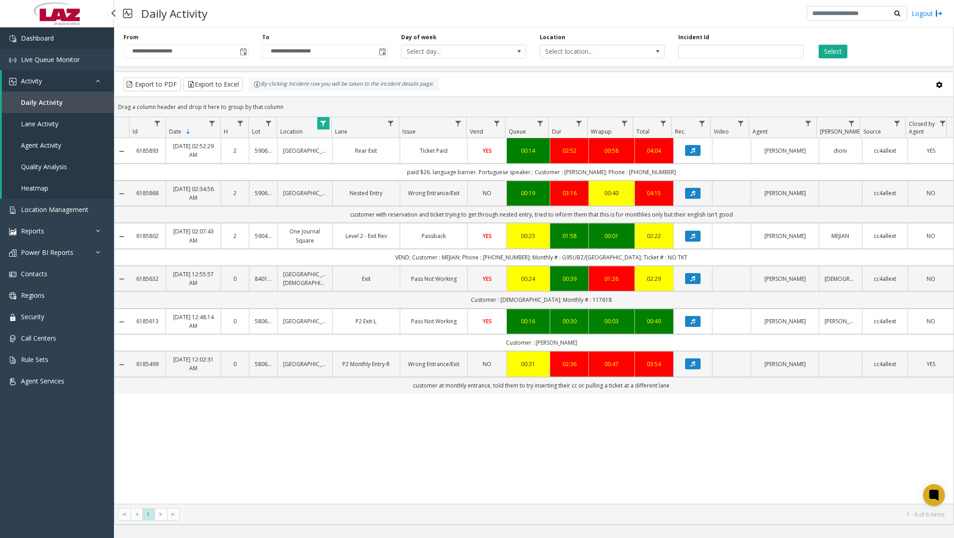
click at [78, 31] on link "Dashboard" at bounding box center [57, 37] width 114 height 21
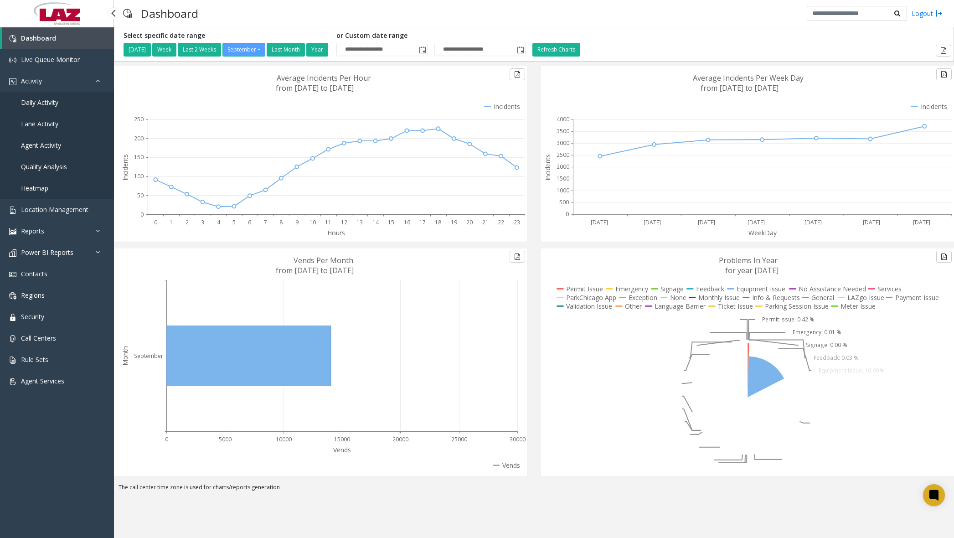
click at [48, 103] on span "Daily Activity" at bounding box center [39, 102] width 37 height 9
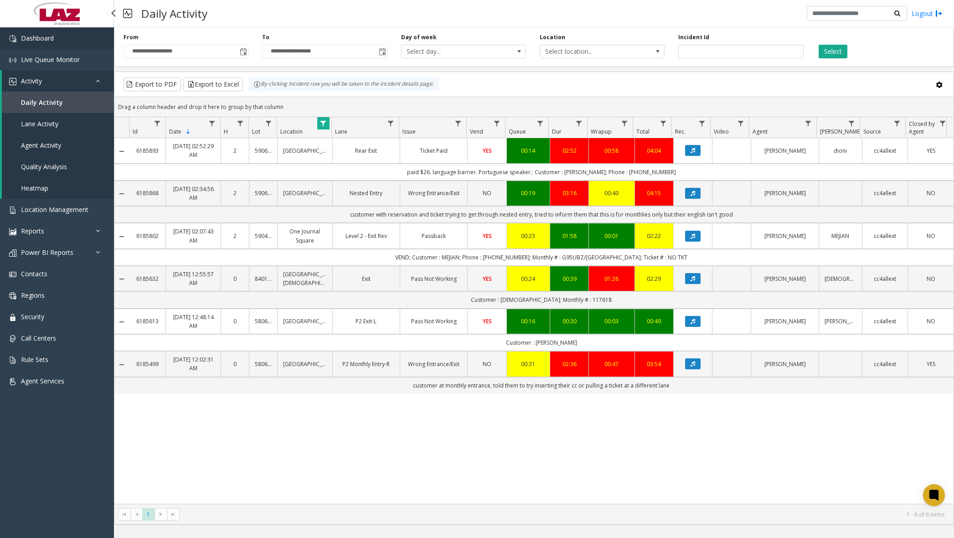
click at [75, 30] on link "Dashboard" at bounding box center [57, 37] width 114 height 21
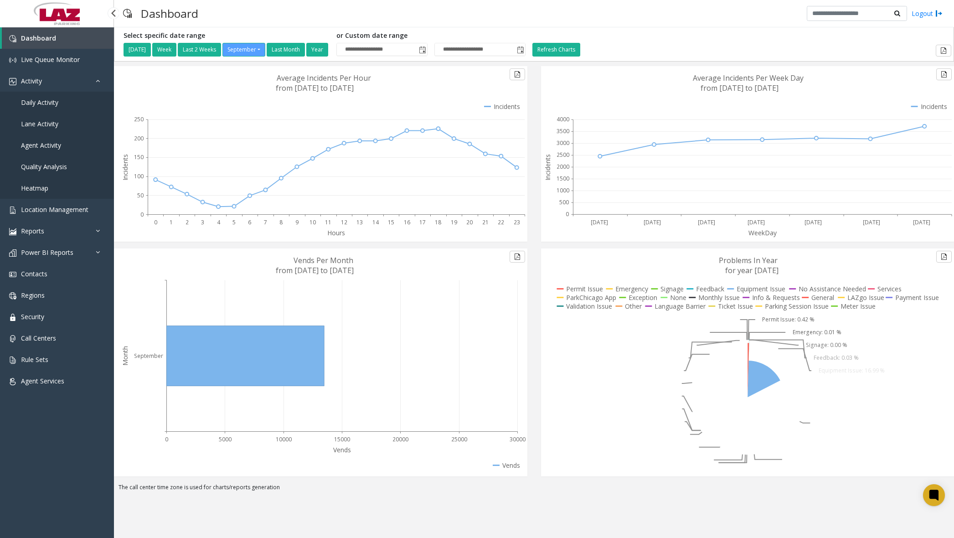
click at [53, 105] on span "Daily Activity" at bounding box center [39, 102] width 37 height 9
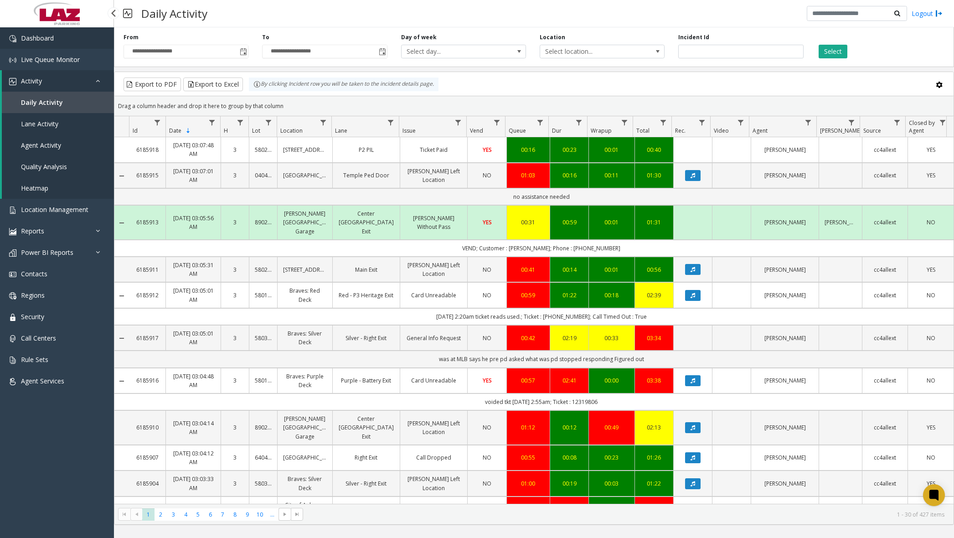
click at [58, 38] on link "Dashboard" at bounding box center [57, 37] width 114 height 21
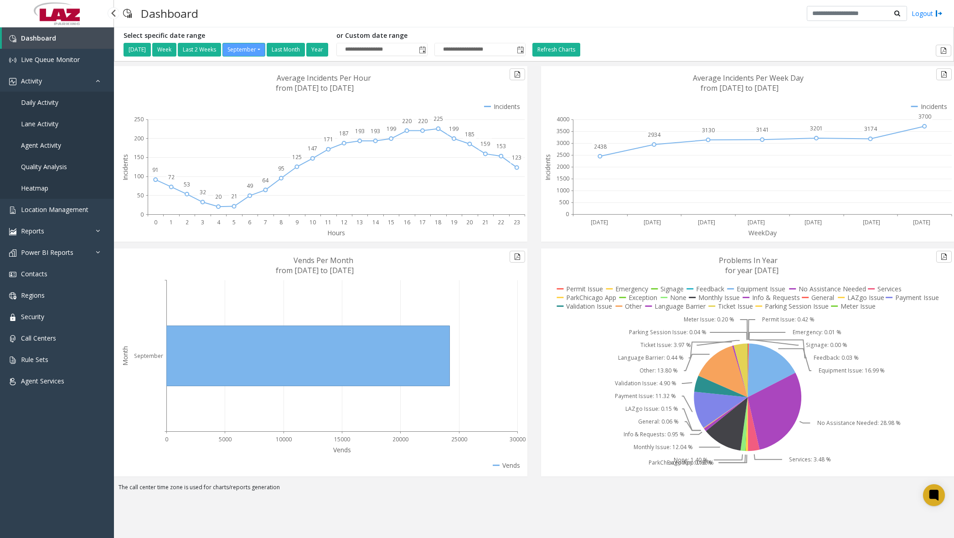
click at [54, 104] on span "Daily Activity" at bounding box center [39, 102] width 37 height 9
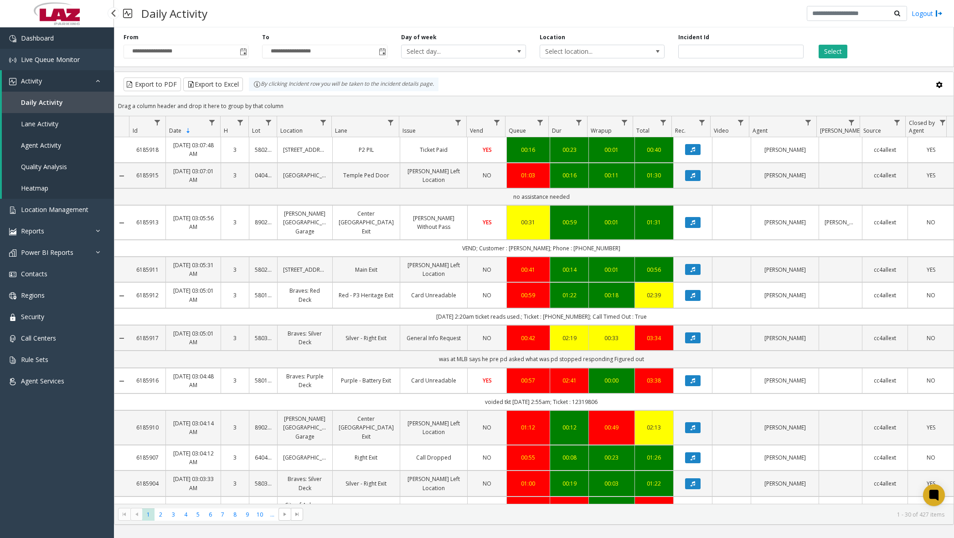
click at [25, 34] on span "Dashboard" at bounding box center [37, 38] width 33 height 9
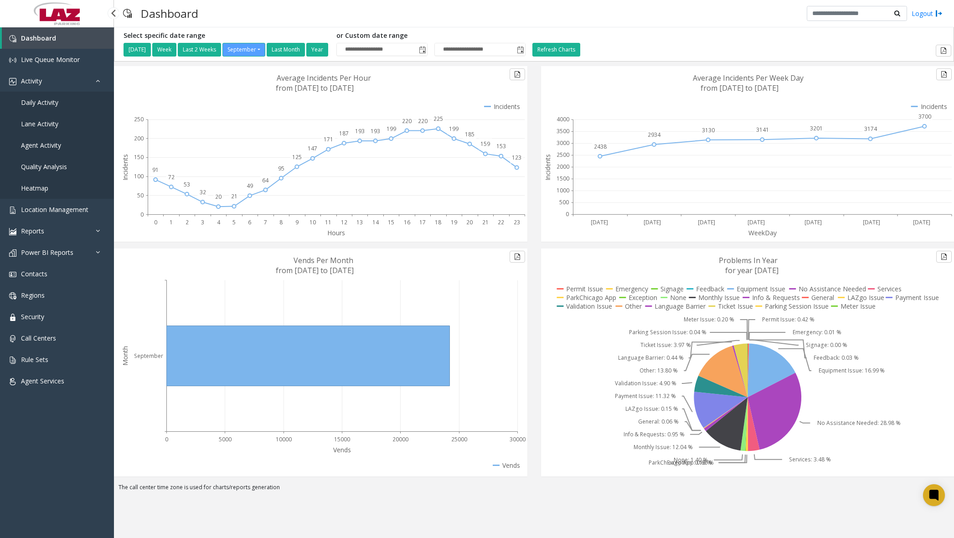
click at [44, 100] on span "Daily Activity" at bounding box center [39, 102] width 37 height 9
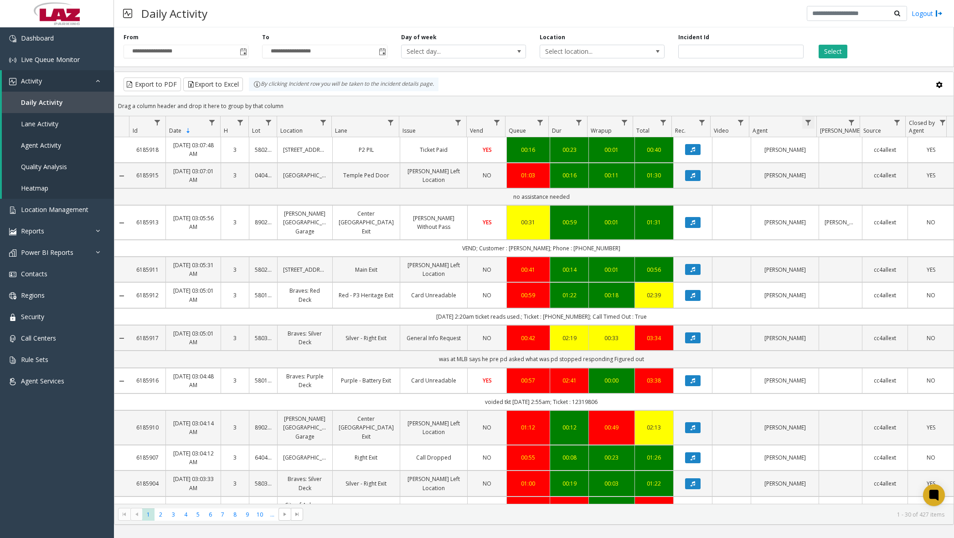
click at [810, 120] on span "Data table" at bounding box center [807, 122] width 7 height 7
click at [819, 161] on input "Agent Filter" at bounding box center [847, 161] width 77 height 15
type input "*****"
click at [873, 240] on button "Filter" at bounding box center [867, 246] width 37 height 20
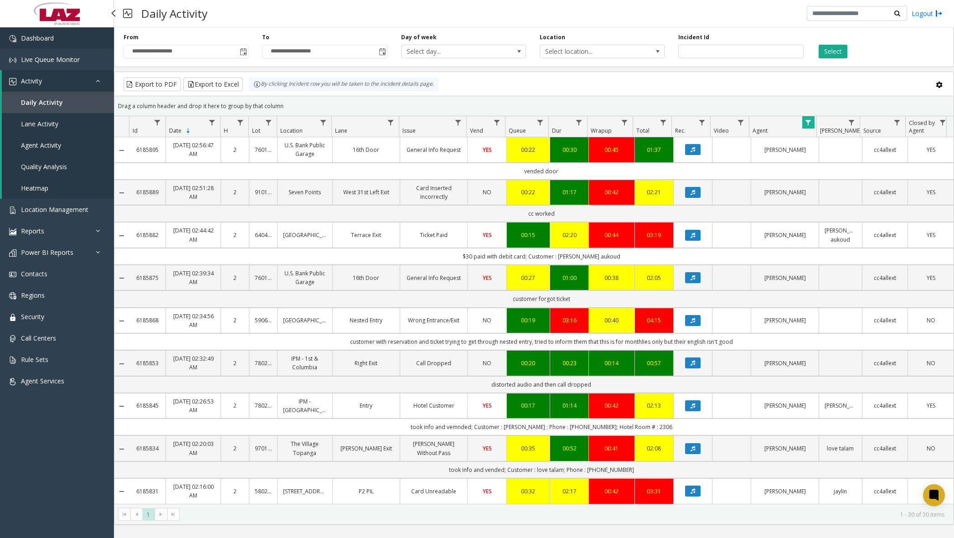
click at [51, 43] on link "Dashboard" at bounding box center [57, 37] width 114 height 21
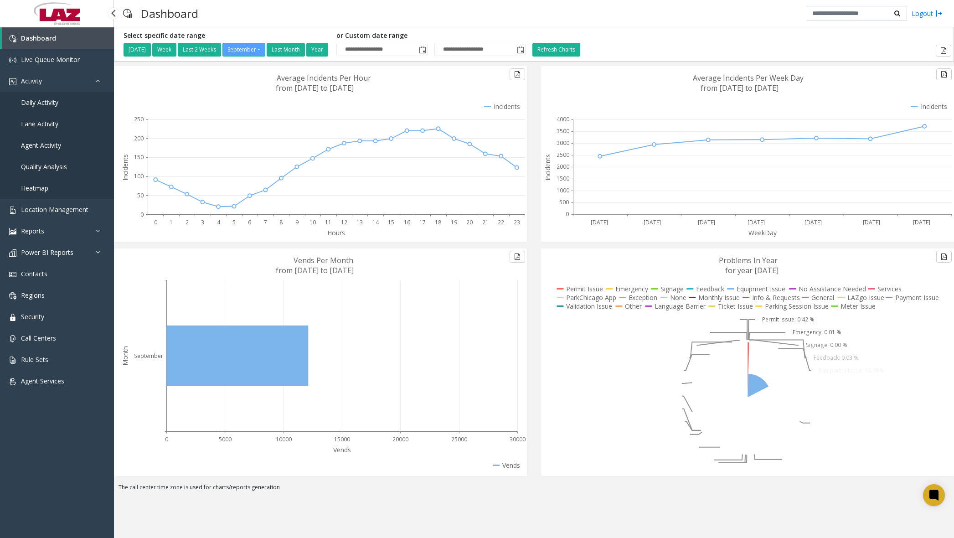
click at [48, 105] on span "Daily Activity" at bounding box center [39, 102] width 37 height 9
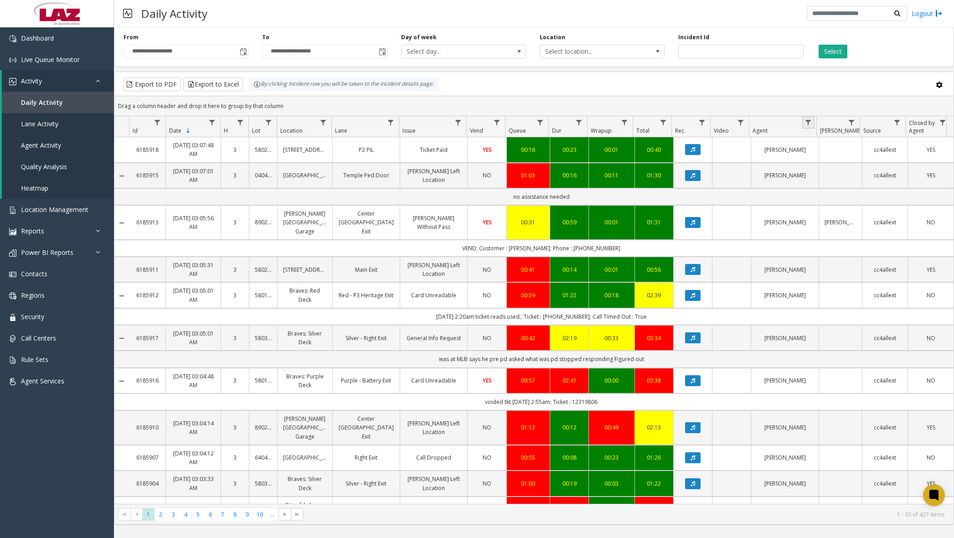
click at [813, 124] on link "Data table" at bounding box center [808, 122] width 12 height 12
click at [827, 161] on input "Agent Filter" at bounding box center [847, 161] width 77 height 15
type input "*********"
click at [862, 239] on button "Filter" at bounding box center [867, 246] width 37 height 20
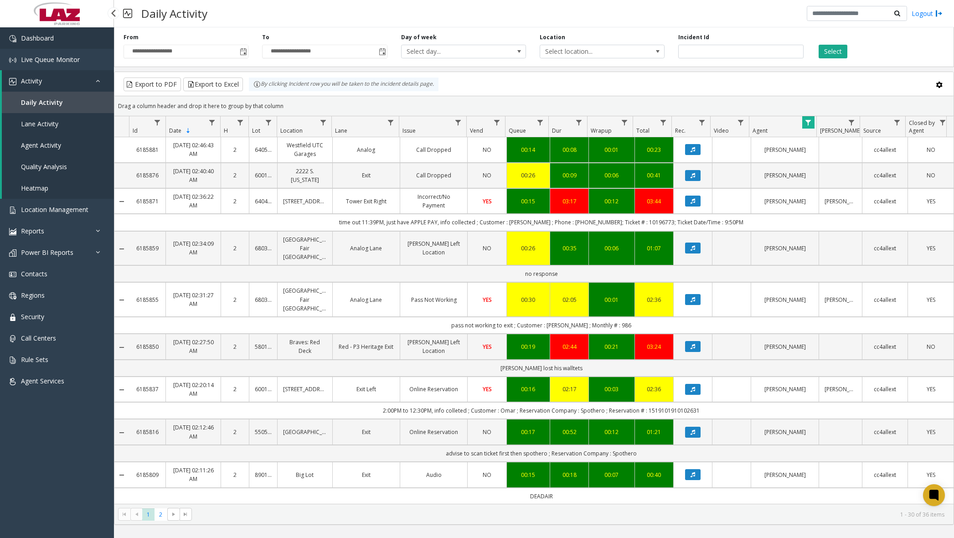
click at [92, 40] on link "Dashboard" at bounding box center [57, 37] width 114 height 21
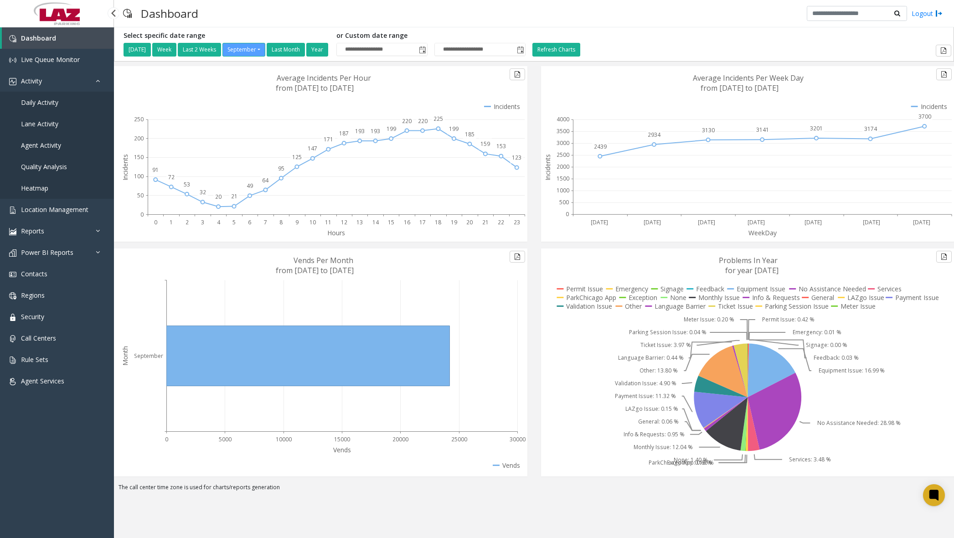
click at [46, 104] on span "Daily Activity" at bounding box center [39, 102] width 37 height 9
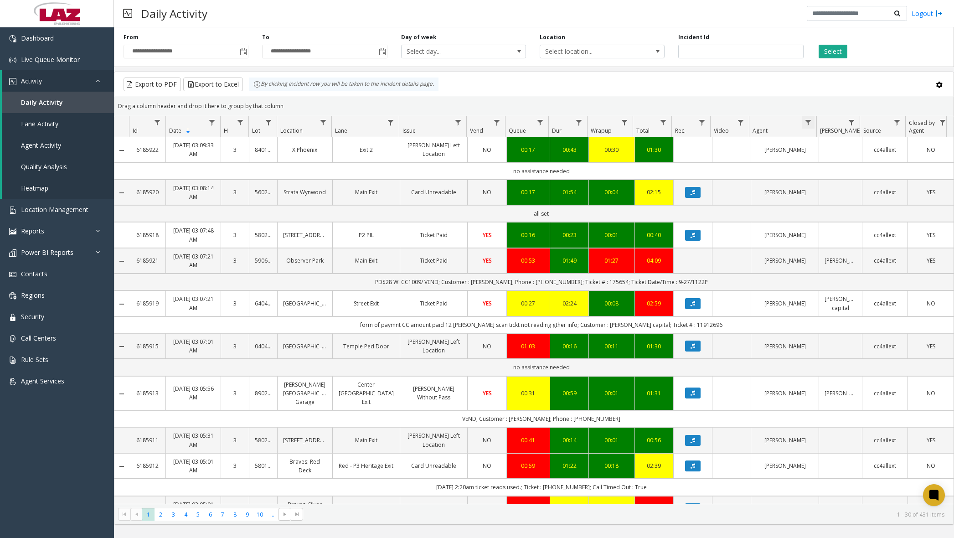
click at [807, 125] on span "Data table" at bounding box center [807, 122] width 7 height 7
click at [825, 163] on input "Agent Filter" at bounding box center [847, 161] width 77 height 15
type input "******"
click at [871, 249] on button "Filter" at bounding box center [867, 246] width 37 height 20
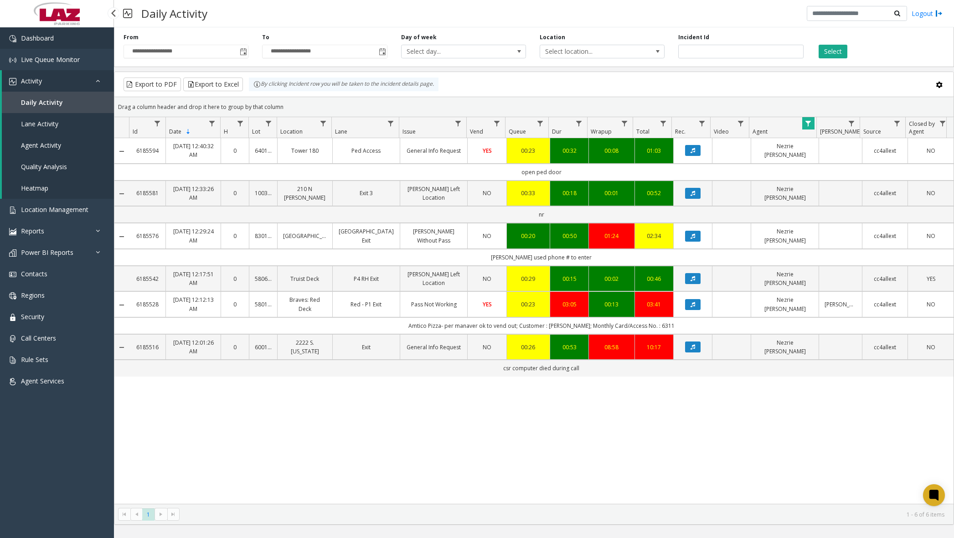
click at [58, 41] on link "Dashboard" at bounding box center [57, 37] width 114 height 21
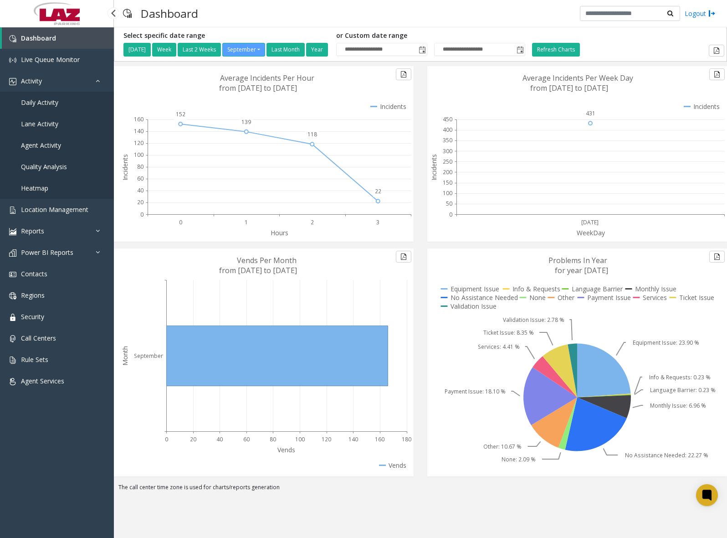
click at [53, 106] on span "Daily Activity" at bounding box center [39, 102] width 37 height 9
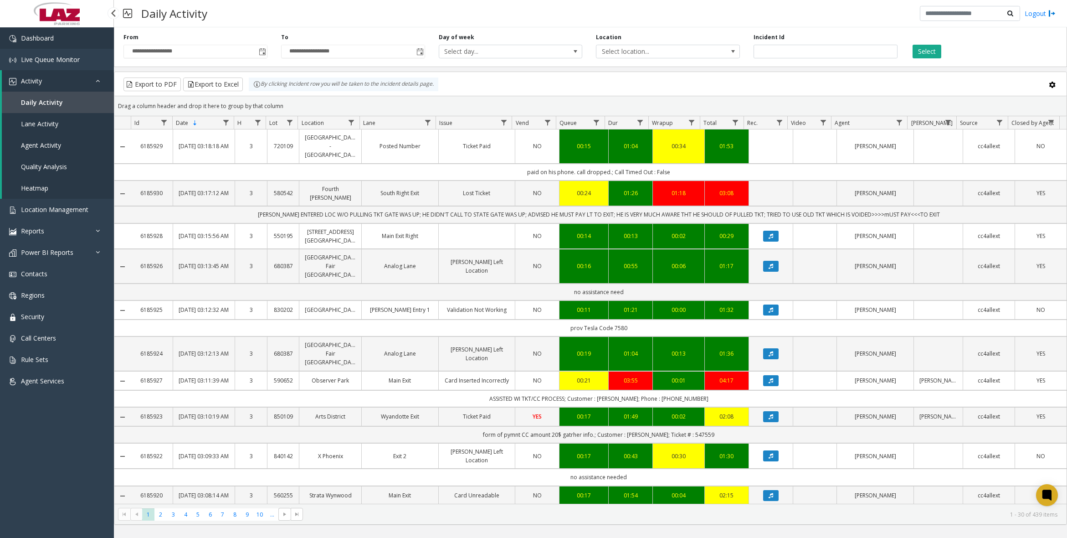
click at [59, 42] on link "Dashboard" at bounding box center [57, 37] width 114 height 21
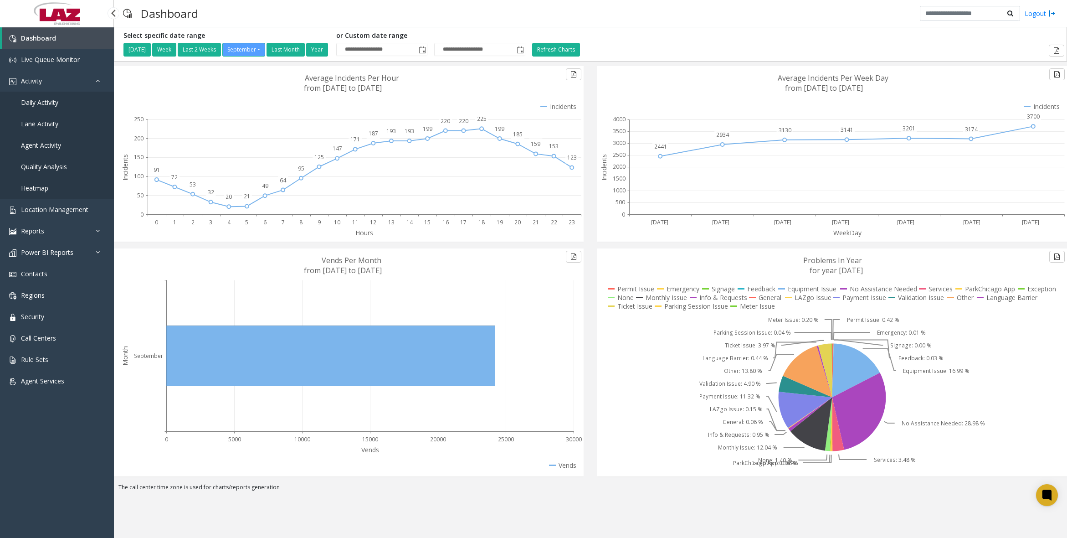
click at [46, 105] on span "Daily Activity" at bounding box center [39, 102] width 37 height 9
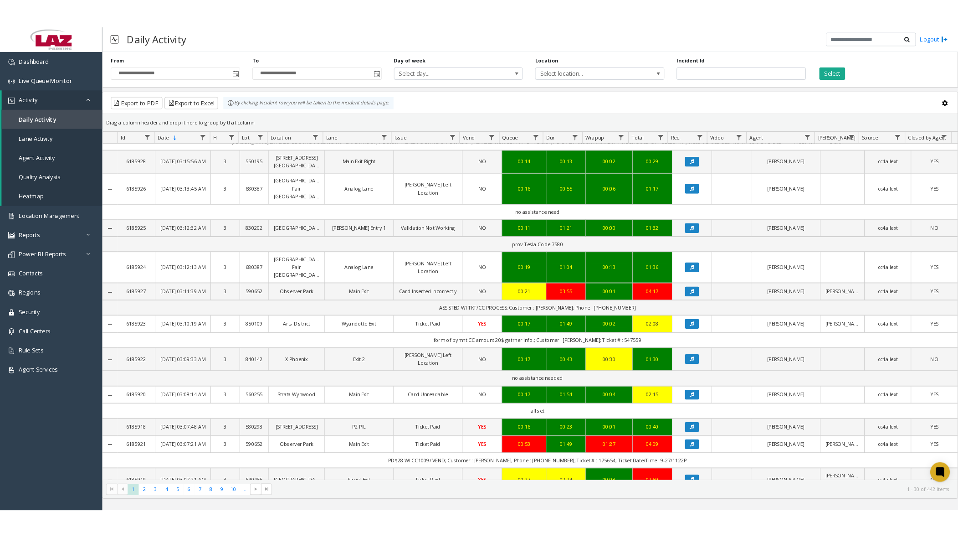
scroll to position [456, 0]
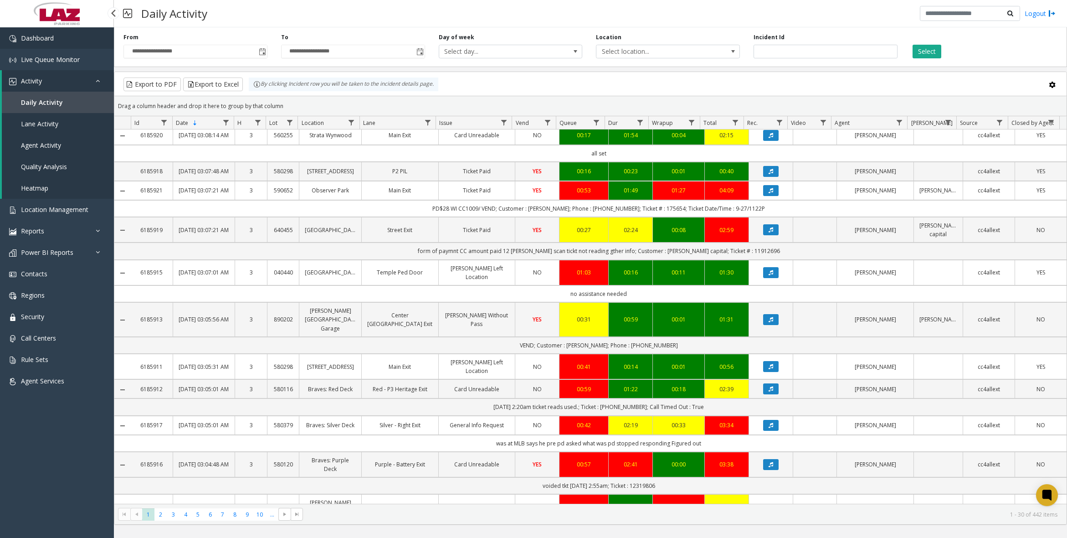
click at [74, 37] on link "Dashboard" at bounding box center [57, 37] width 114 height 21
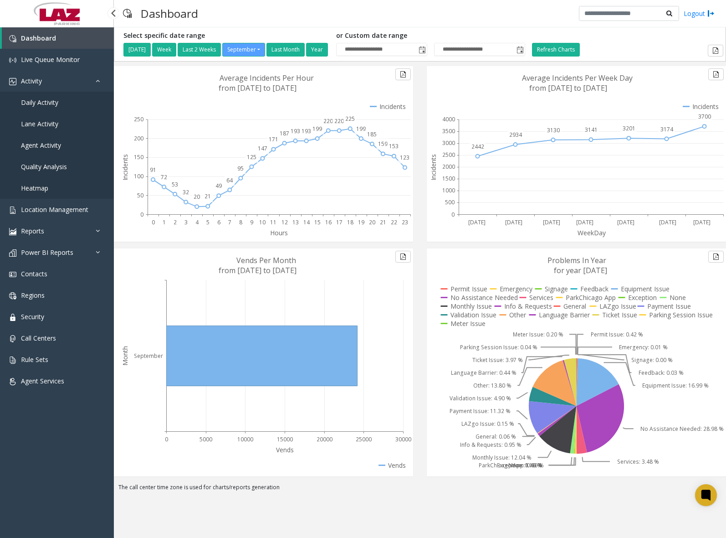
click at [44, 103] on span "Daily Activity" at bounding box center [39, 102] width 37 height 9
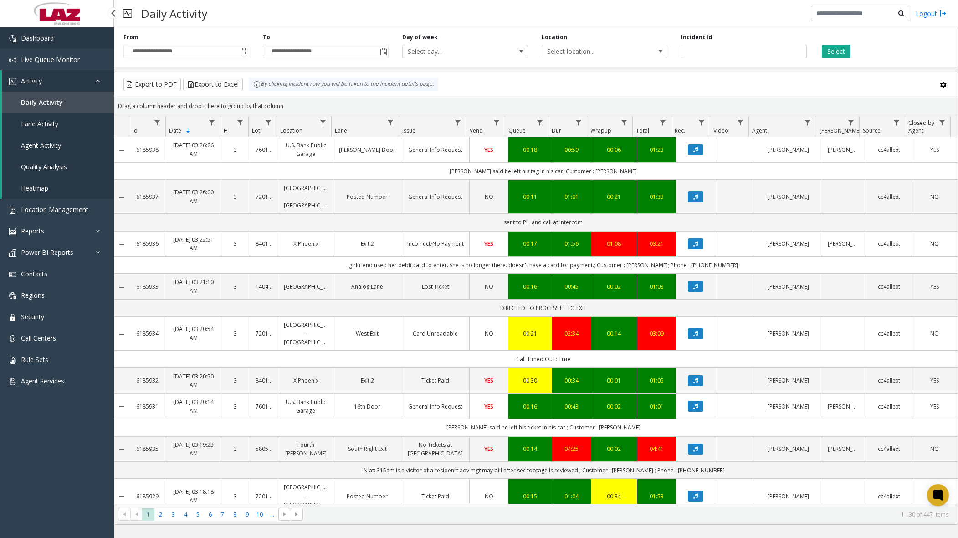
click at [65, 37] on link "Dashboard" at bounding box center [57, 37] width 114 height 21
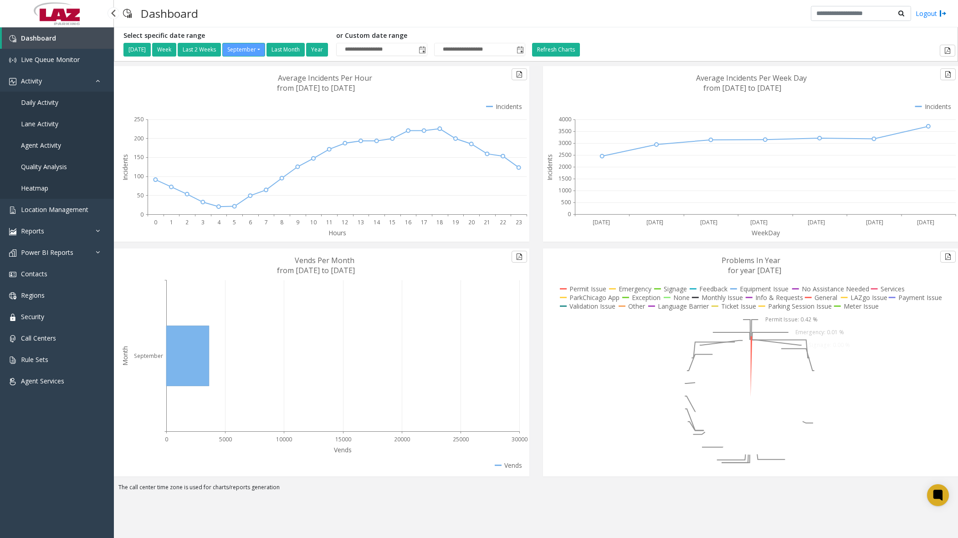
click at [50, 105] on span "Daily Activity" at bounding box center [39, 102] width 37 height 9
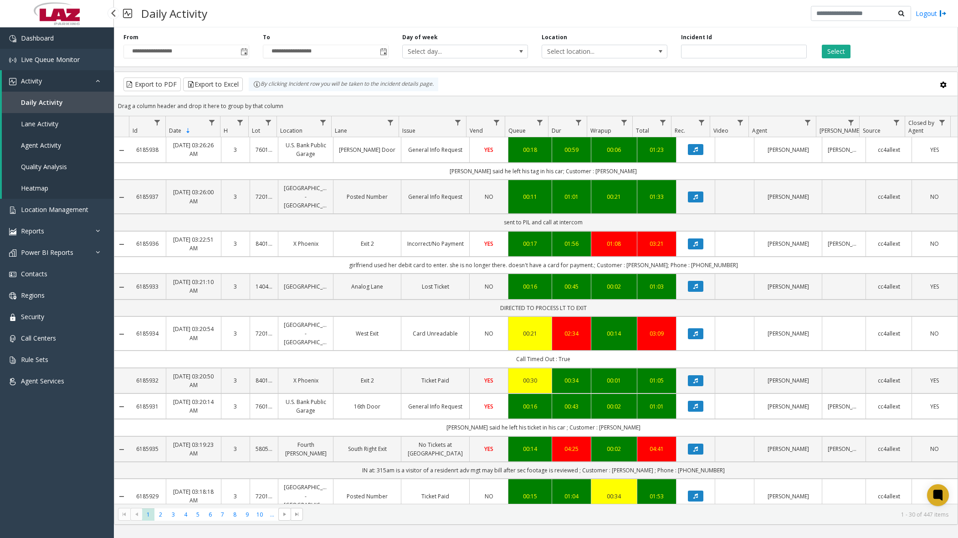
click at [62, 40] on link "Dashboard" at bounding box center [57, 37] width 114 height 21
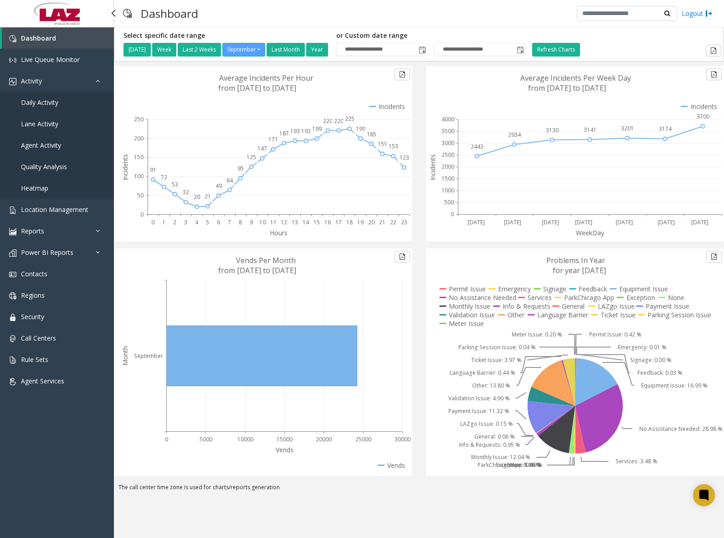
click at [44, 102] on span "Daily Activity" at bounding box center [39, 102] width 37 height 9
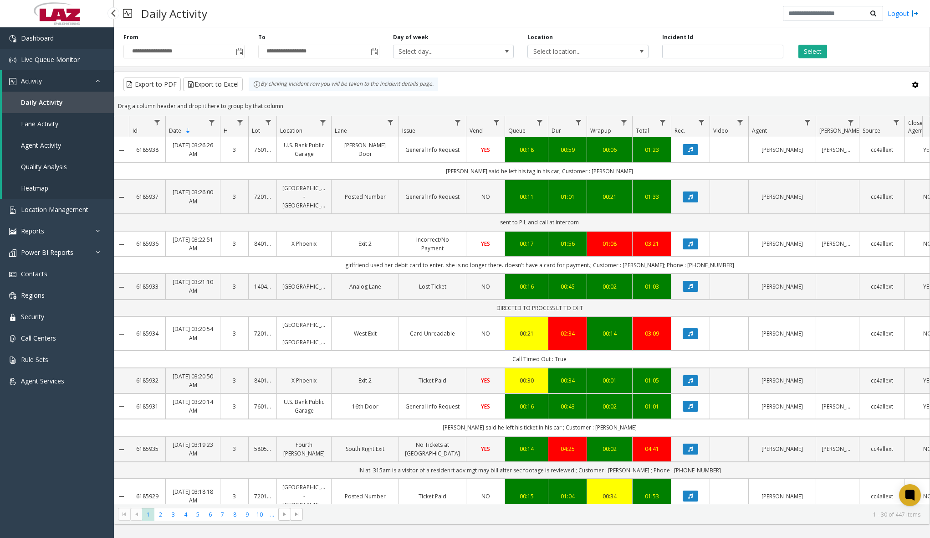
click at [47, 40] on span "Dashboard" at bounding box center [37, 38] width 33 height 9
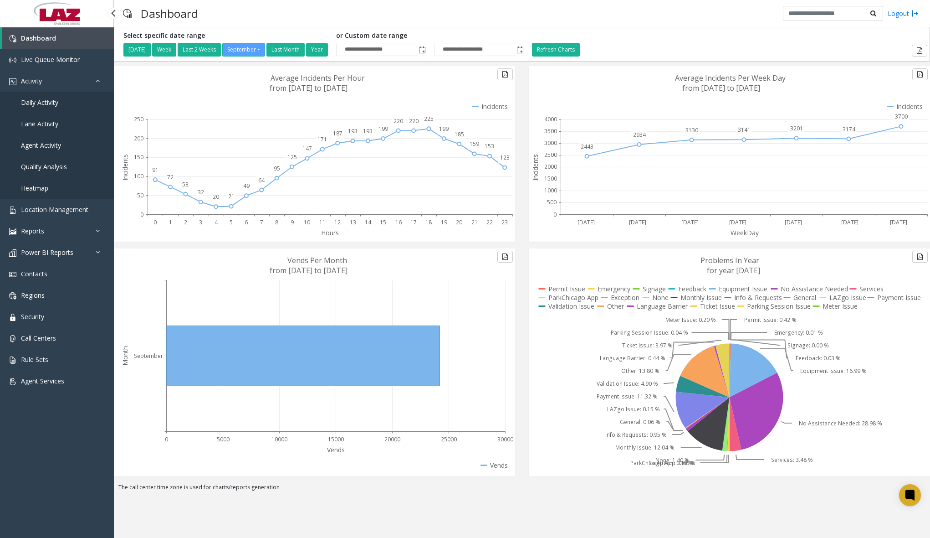
click at [61, 108] on link "Daily Activity" at bounding box center [57, 102] width 114 height 21
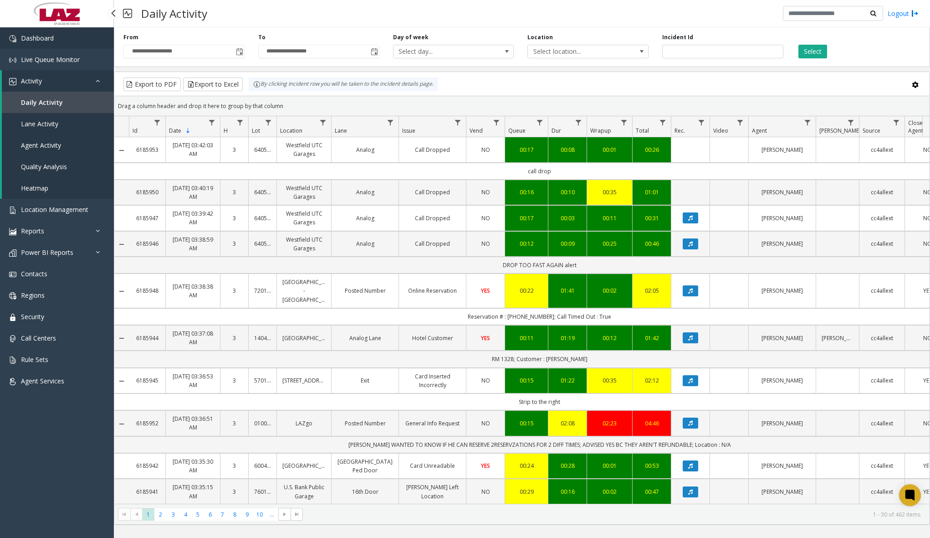
click at [66, 31] on link "Dashboard" at bounding box center [57, 37] width 114 height 21
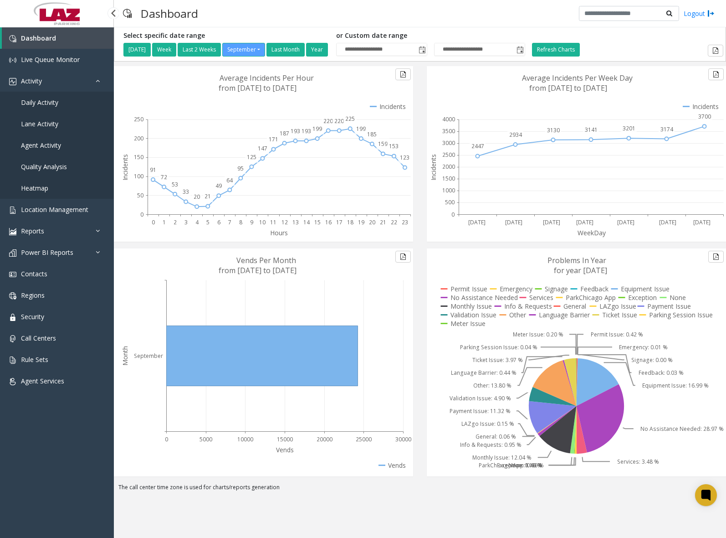
click at [51, 105] on span "Daily Activity" at bounding box center [39, 102] width 37 height 9
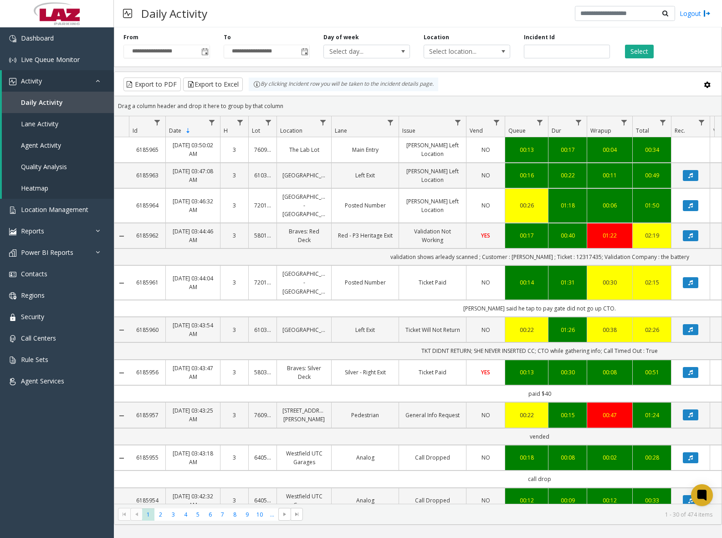
drag, startPoint x: 722, startPoint y: 133, endPoint x: 727, endPoint y: 133, distance: 5.5
click at [722, 133] on html "**********" at bounding box center [361, 269] width 722 height 538
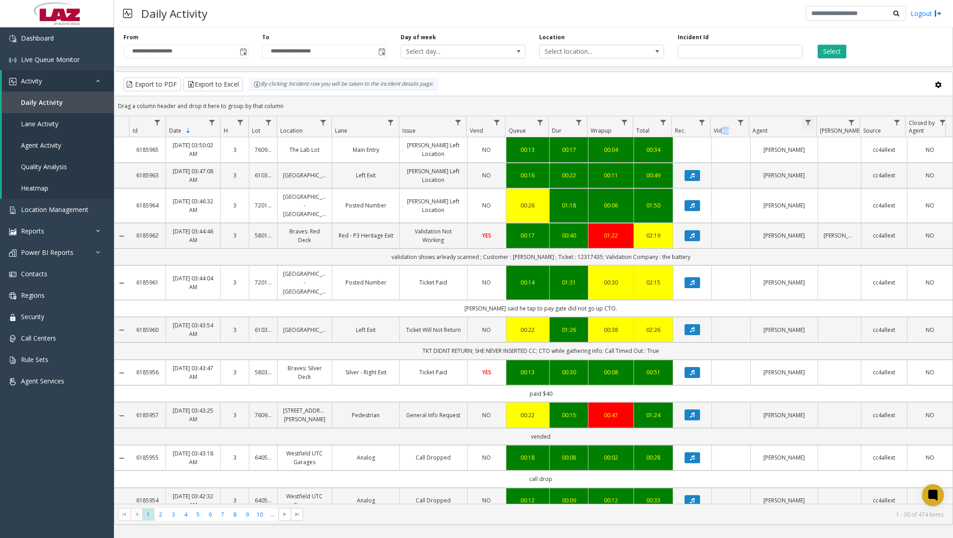
click at [808, 122] on span "Data table" at bounding box center [807, 122] width 7 height 7
click at [842, 160] on input "Agent Filter" at bounding box center [847, 161] width 77 height 15
type input "*******"
click at [869, 245] on button "Filter" at bounding box center [867, 246] width 37 height 20
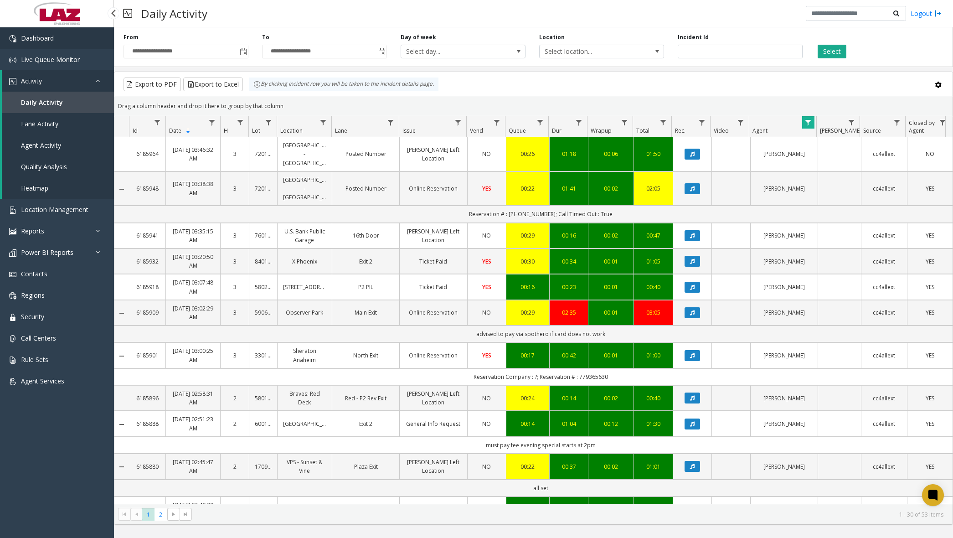
click at [53, 45] on link "Dashboard" at bounding box center [57, 37] width 114 height 21
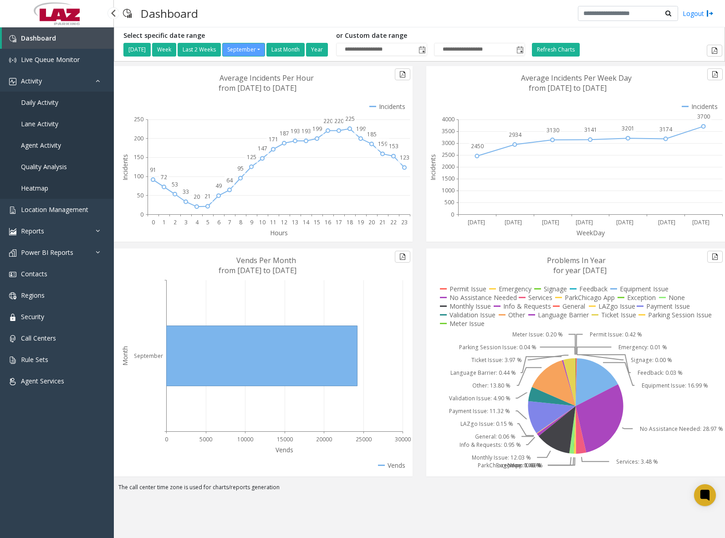
click at [50, 101] on span "Daily Activity" at bounding box center [39, 102] width 37 height 9
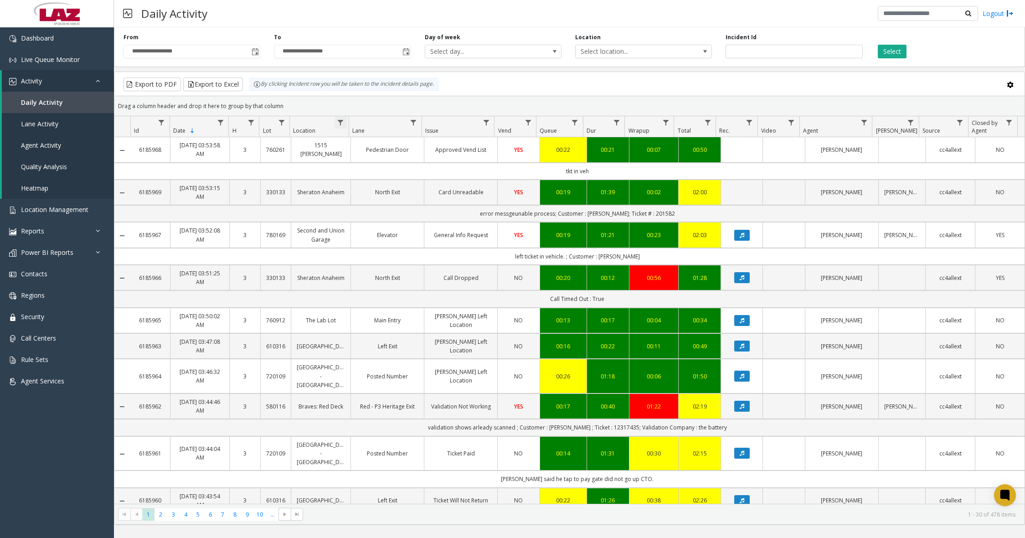
click at [342, 124] on span "Data table" at bounding box center [340, 122] width 7 height 7
click at [368, 157] on input "Location Filter" at bounding box center [379, 161] width 77 height 15
type input "********"
click at [395, 244] on button "Filter" at bounding box center [399, 246] width 37 height 20
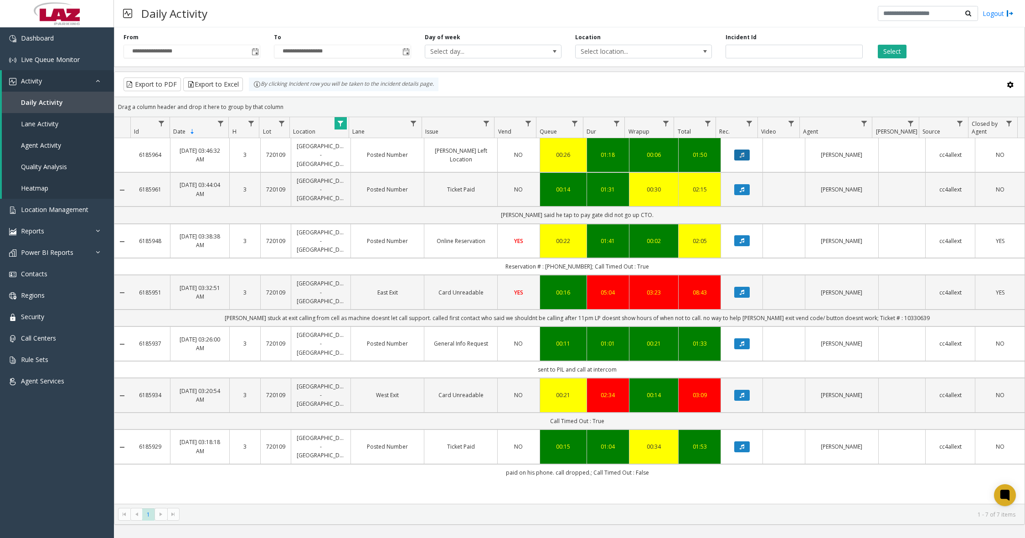
click at [740, 149] on button "Data table" at bounding box center [741, 154] width 15 height 11
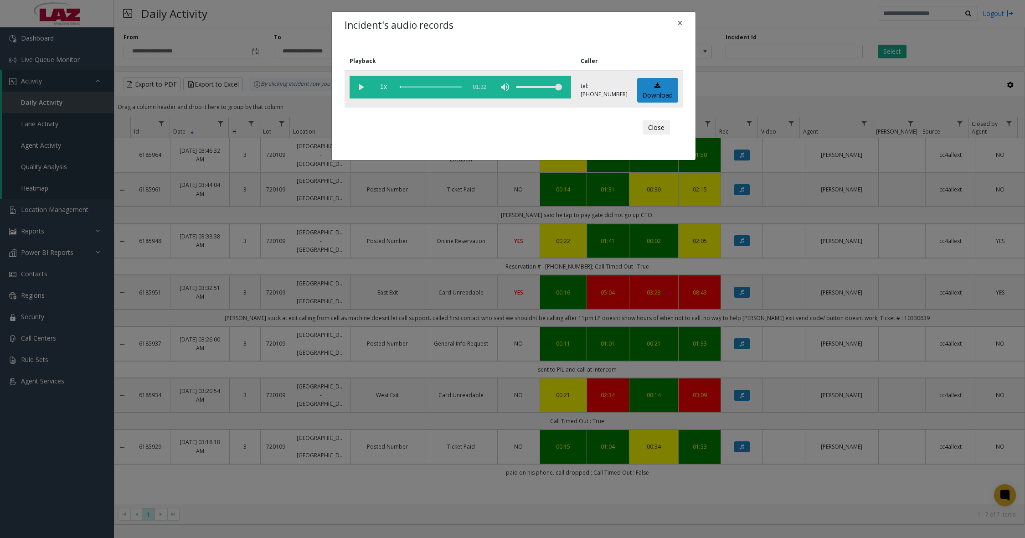
click at [359, 86] on vg-play-pause at bounding box center [360, 87] width 23 height 23
click at [404, 87] on div "scrub bar" at bounding box center [431, 87] width 62 height 23
click at [407, 86] on div "scrub bar" at bounding box center [431, 87] width 62 height 23
click at [429, 87] on div "scrub bar" at bounding box center [431, 87] width 62 height 23
click at [432, 87] on div "scrub bar" at bounding box center [431, 87] width 62 height 23
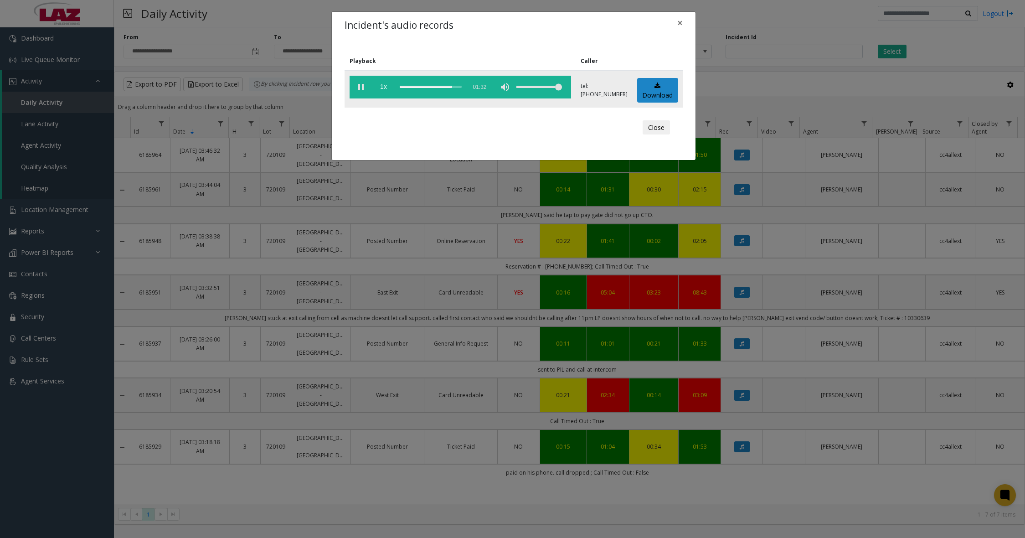
click at [435, 87] on div "scrub bar" at bounding box center [431, 87] width 62 height 23
click at [438, 86] on div "scrub bar" at bounding box center [431, 87] width 62 height 23
click at [682, 23] on span "×" at bounding box center [679, 22] width 5 height 13
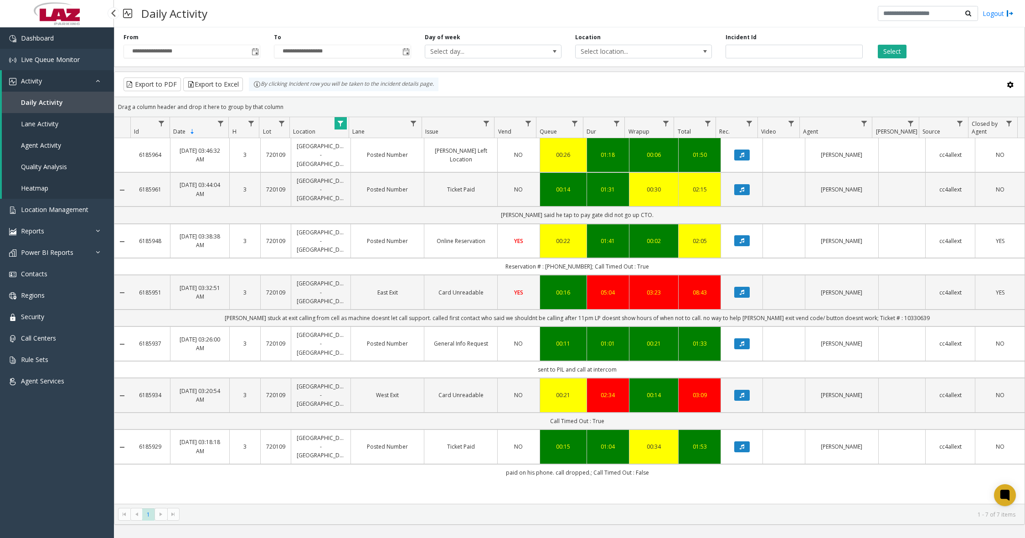
click at [60, 35] on link "Dashboard" at bounding box center [57, 37] width 114 height 21
